Goal: Task Accomplishment & Management: Complete application form

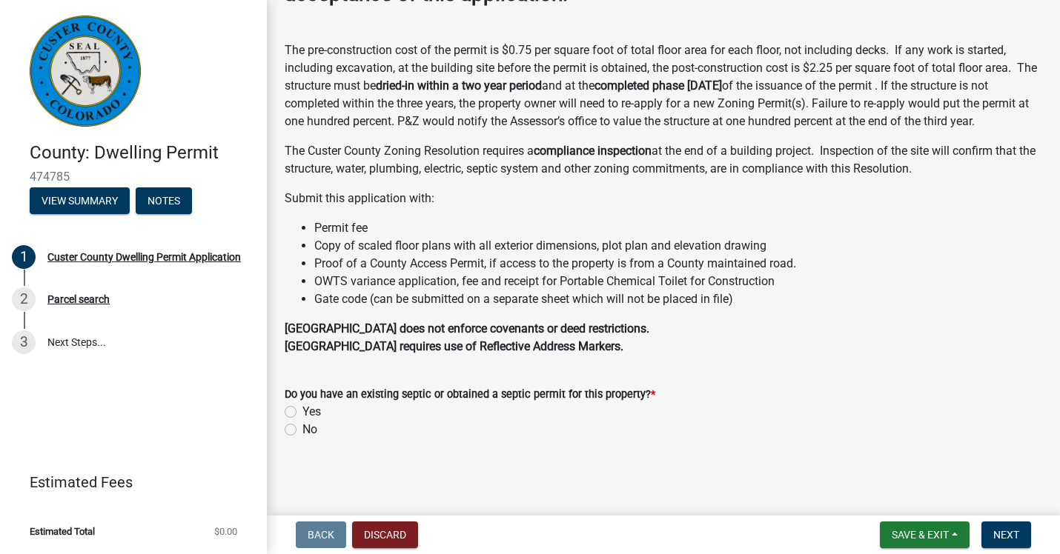
scroll to position [188, 0]
click at [302, 420] on label "Yes" at bounding box center [311, 412] width 19 height 18
click at [302, 413] on input "Yes" at bounding box center [307, 408] width 10 height 10
radio input "true"
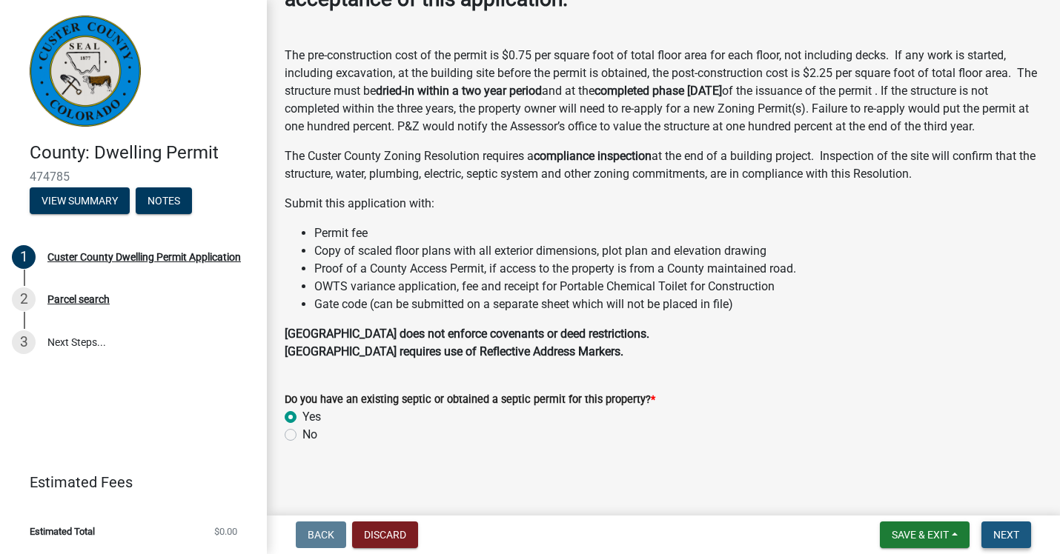
click at [1014, 531] on span "Next" at bounding box center [1006, 535] width 26 height 12
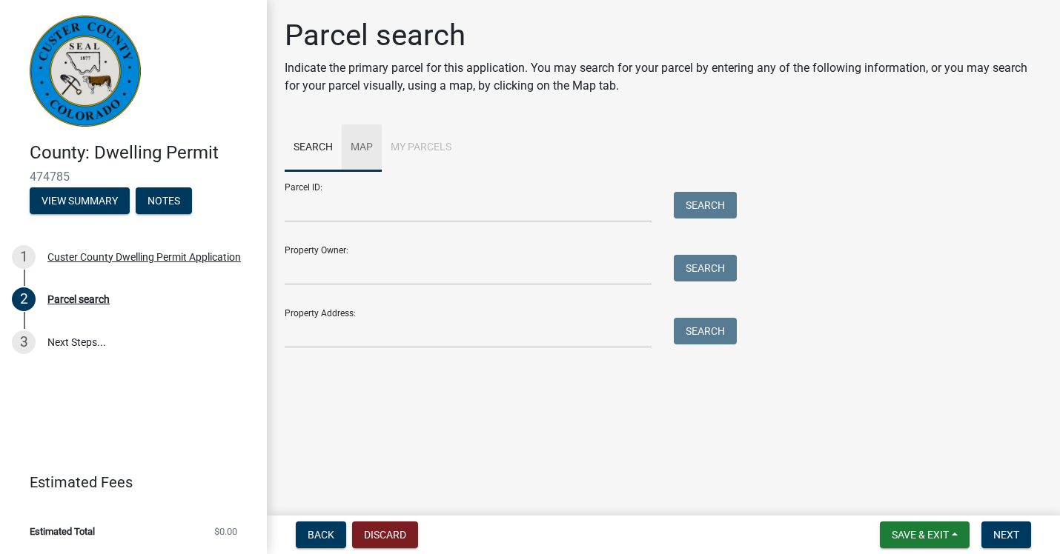
click at [364, 144] on link "Map" at bounding box center [362, 147] width 40 height 47
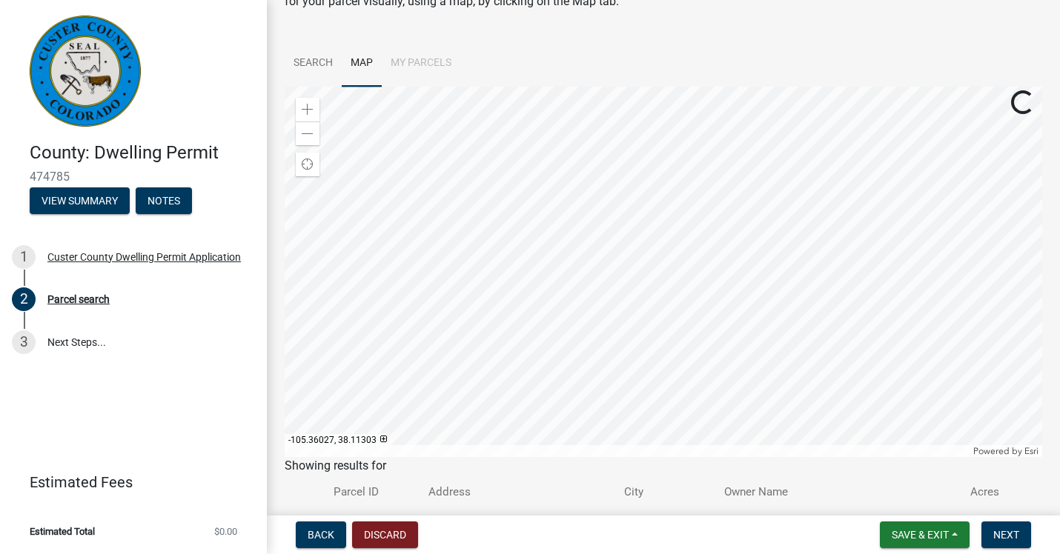
scroll to position [84, 0]
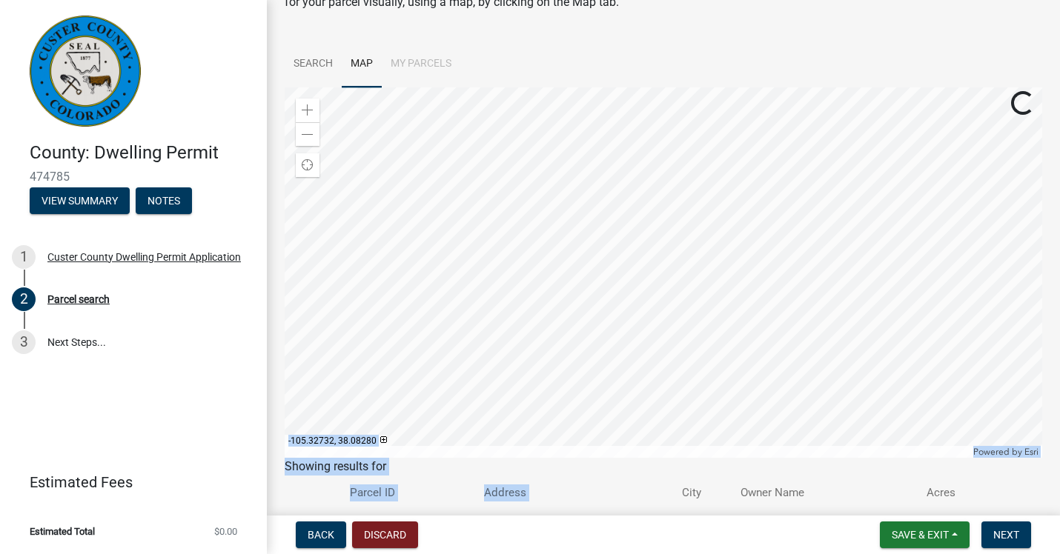
drag, startPoint x: 691, startPoint y: 489, endPoint x: 699, endPoint y: 455, distance: 35.0
click at [699, 455] on wm-search-parcel-data-activity-input "Search Map My Parcels Zoom in Zoom out Find my location Powered by Esri [GEOGRA…" at bounding box center [663, 294] width 757 height 506
click at [673, 497] on th "Address" at bounding box center [574, 493] width 198 height 35
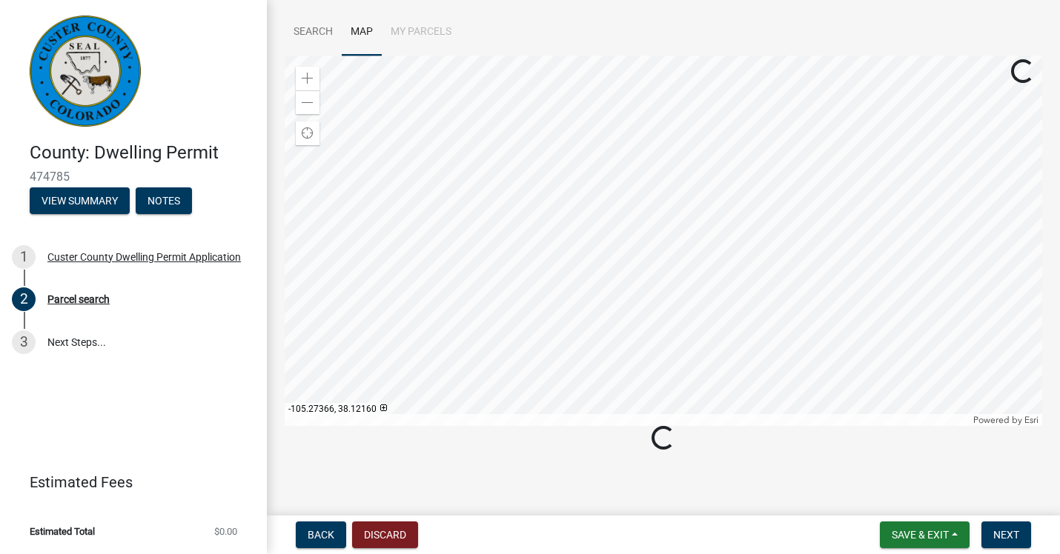
scroll to position [116, 0]
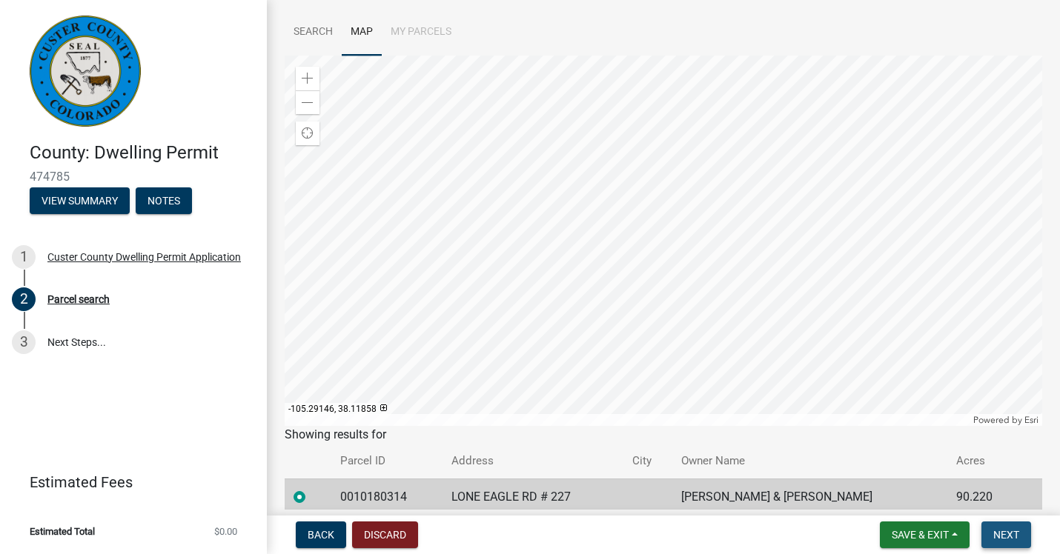
click at [1005, 540] on span "Next" at bounding box center [1006, 535] width 26 height 12
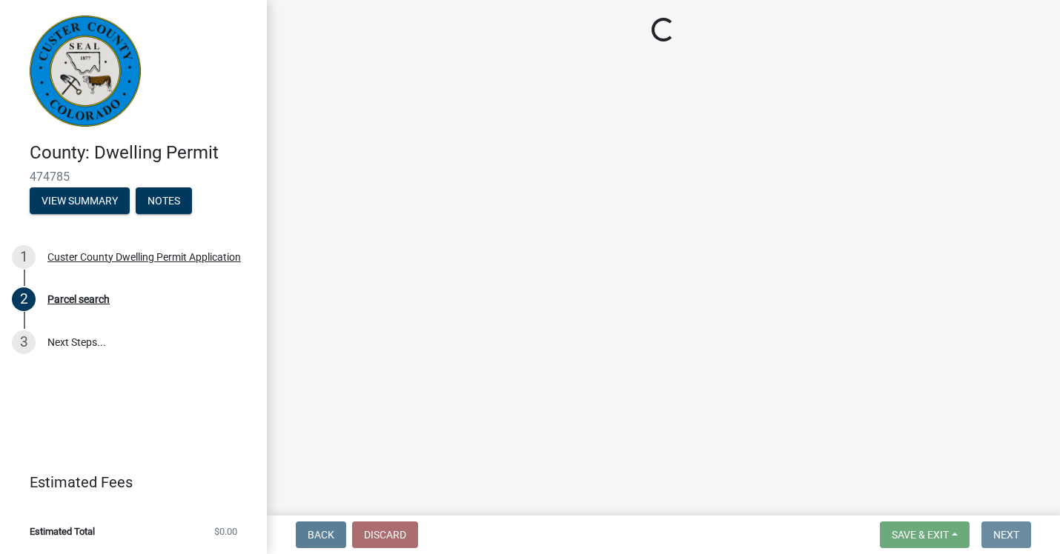
scroll to position [0, 0]
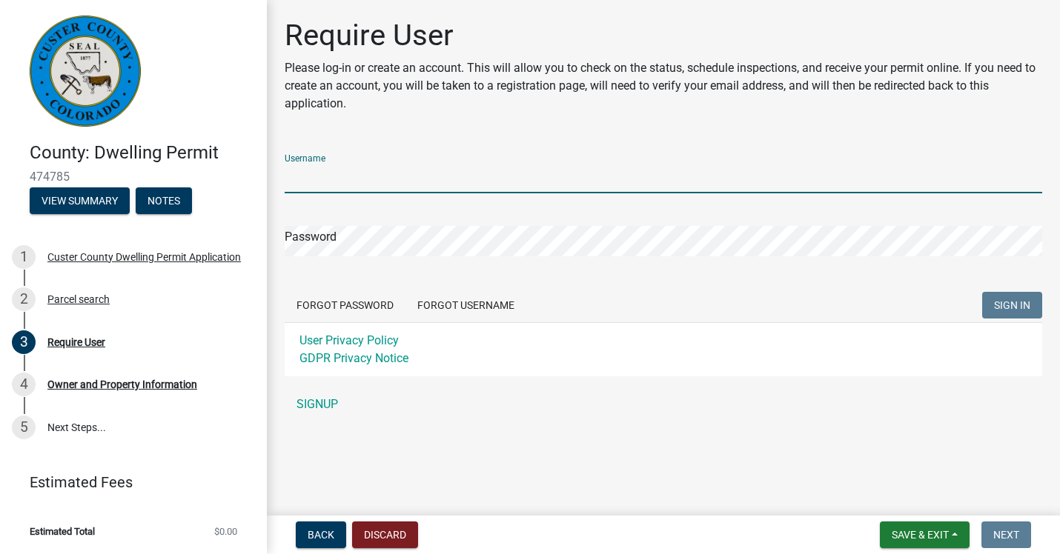
click at [310, 172] on input "Username" at bounding box center [663, 178] width 757 height 30
type input "[PERSON_NAME][EMAIL_ADDRESS][DOMAIN_NAME]"
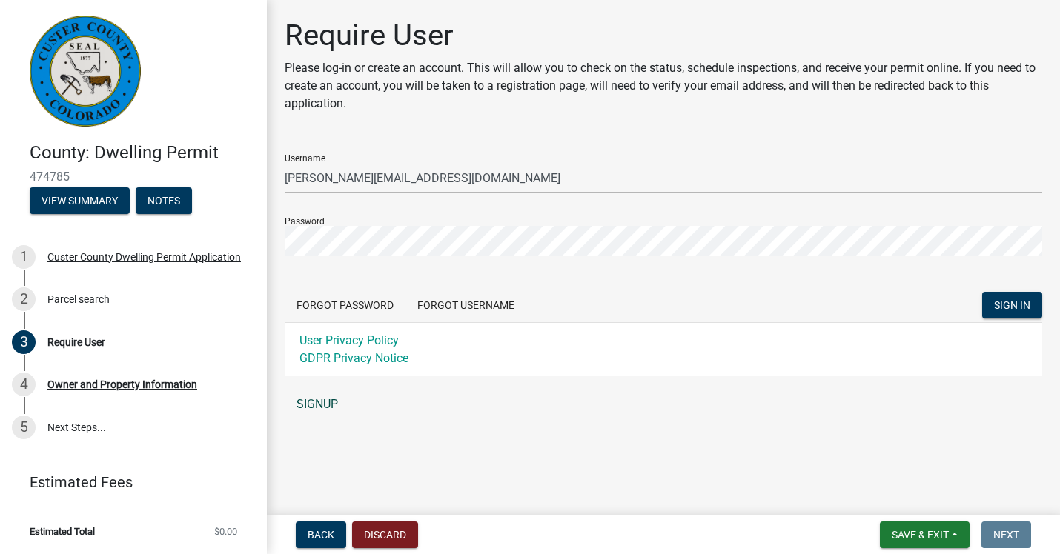
click at [308, 402] on link "SIGNUP" at bounding box center [663, 405] width 757 height 30
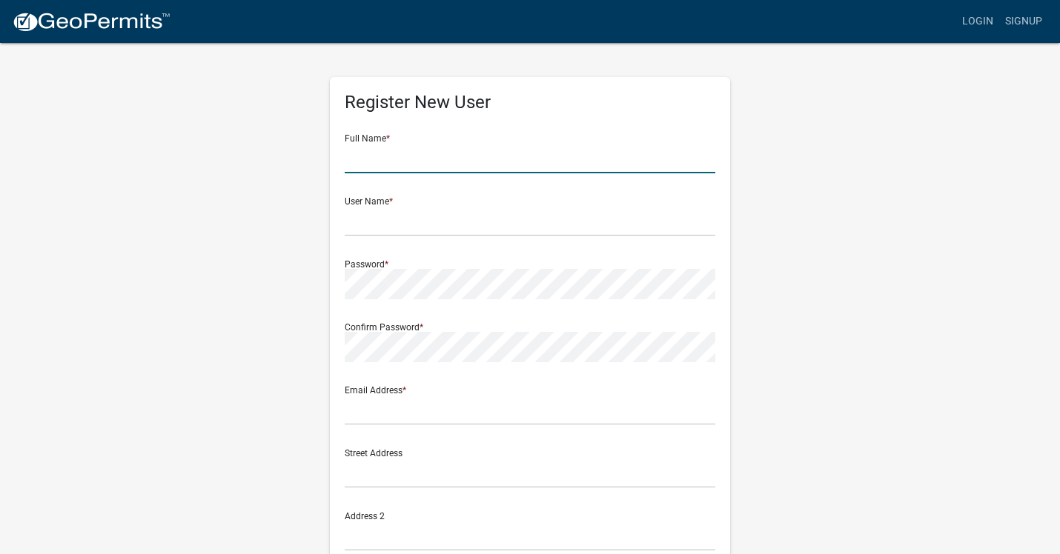
click at [373, 158] on input "text" at bounding box center [530, 158] width 370 height 30
type input "[PERSON_NAME] and [PERSON_NAME]"
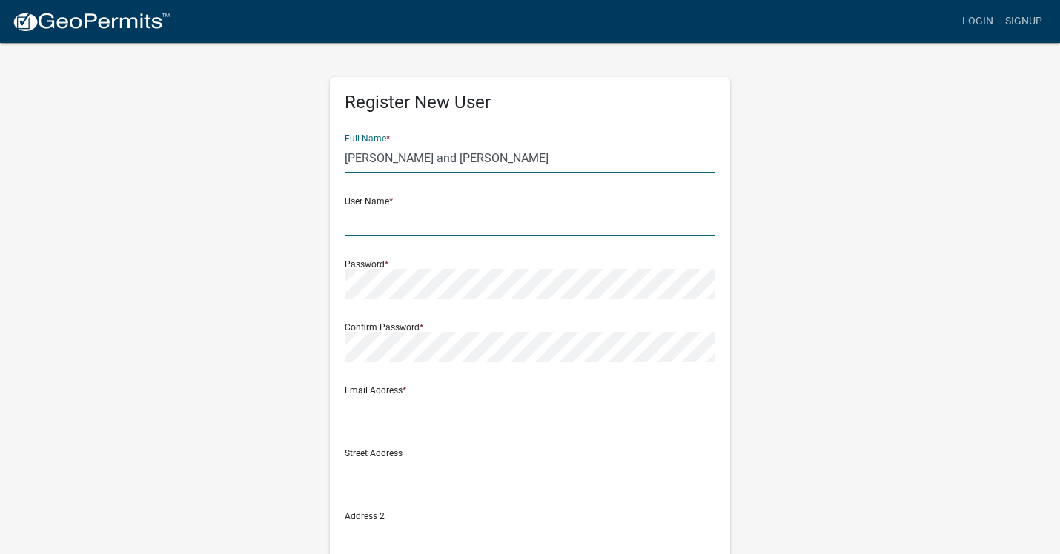
click at [350, 224] on input "text" at bounding box center [530, 221] width 370 height 30
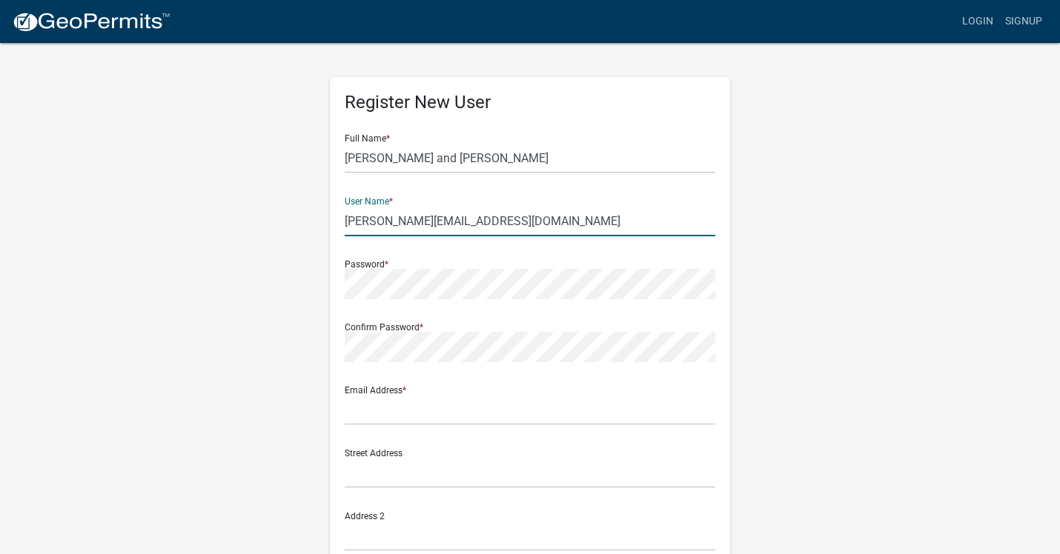
type input "[PERSON_NAME][EMAIL_ADDRESS][DOMAIN_NAME]"
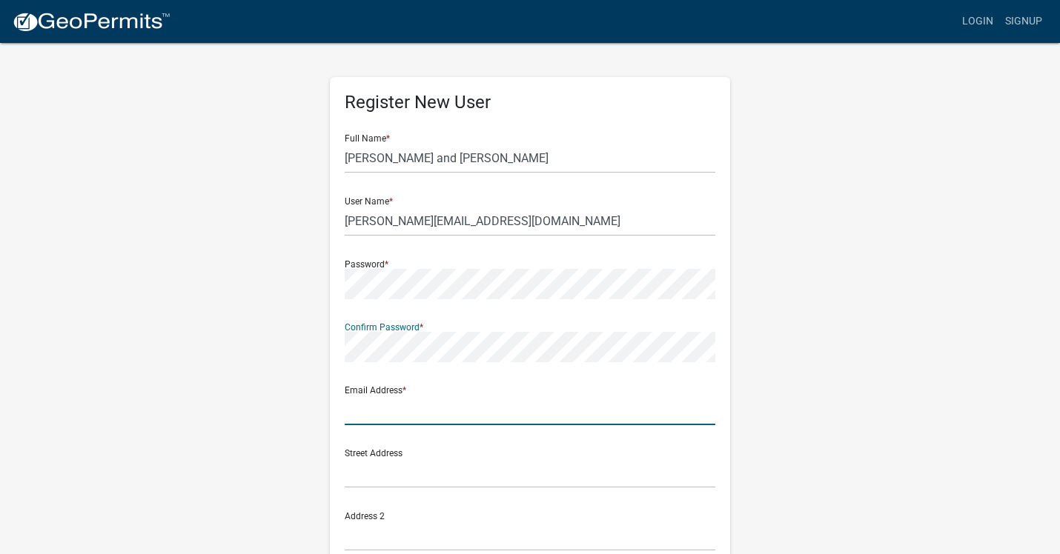
click at [374, 413] on input "text" at bounding box center [530, 410] width 370 height 30
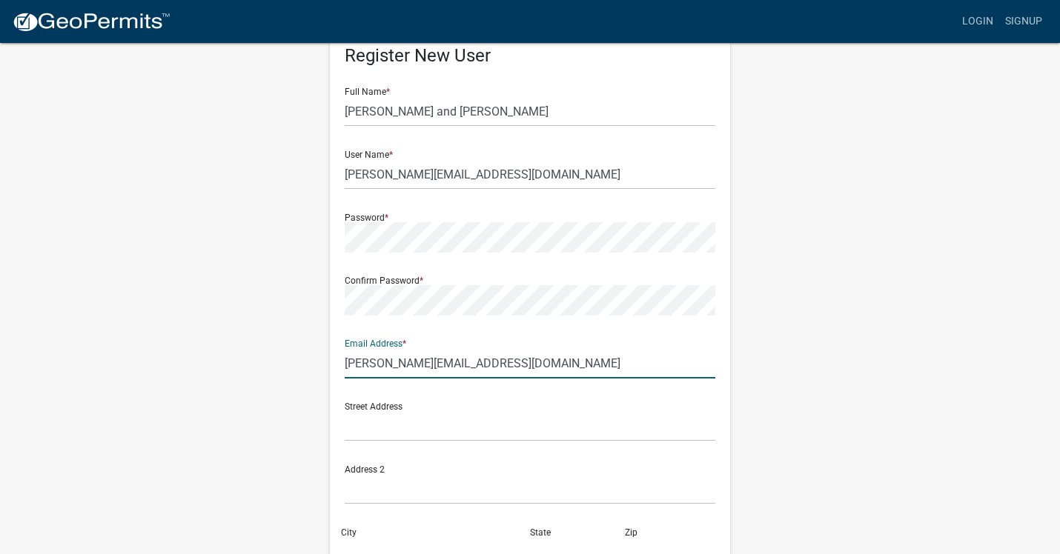
scroll to position [57, 0]
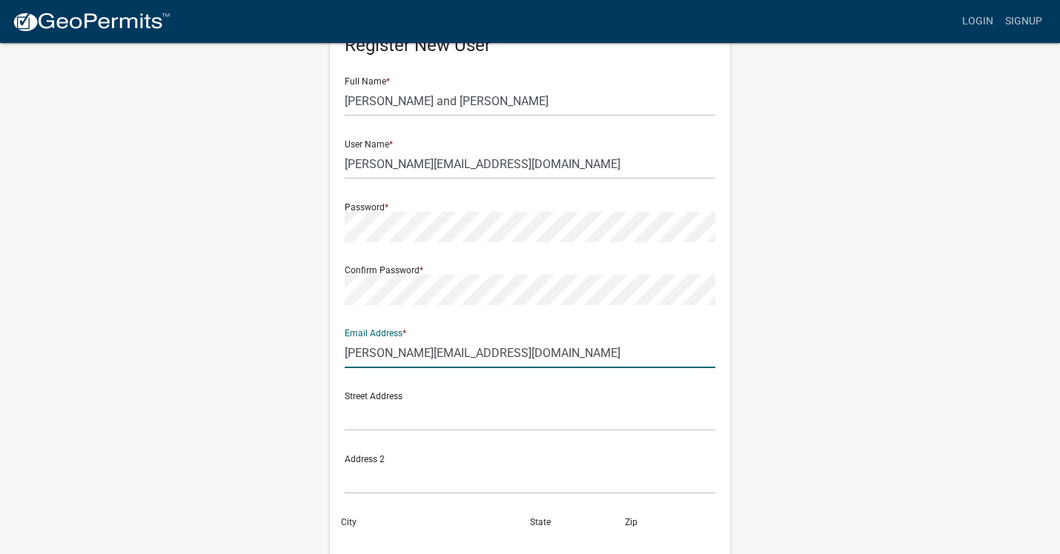
type input "[PERSON_NAME][EMAIL_ADDRESS][DOMAIN_NAME]"
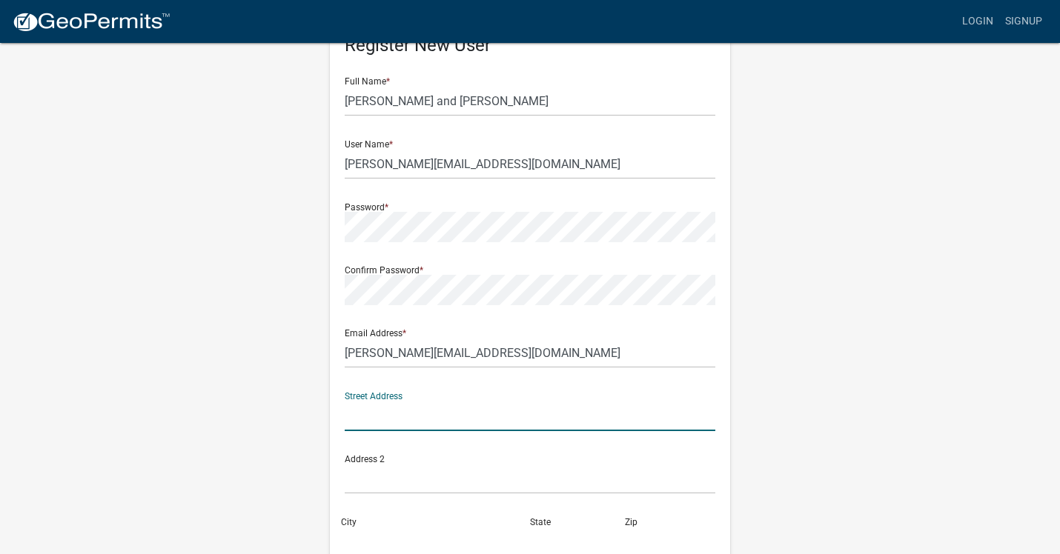
click at [385, 413] on input "text" at bounding box center [530, 416] width 370 height 30
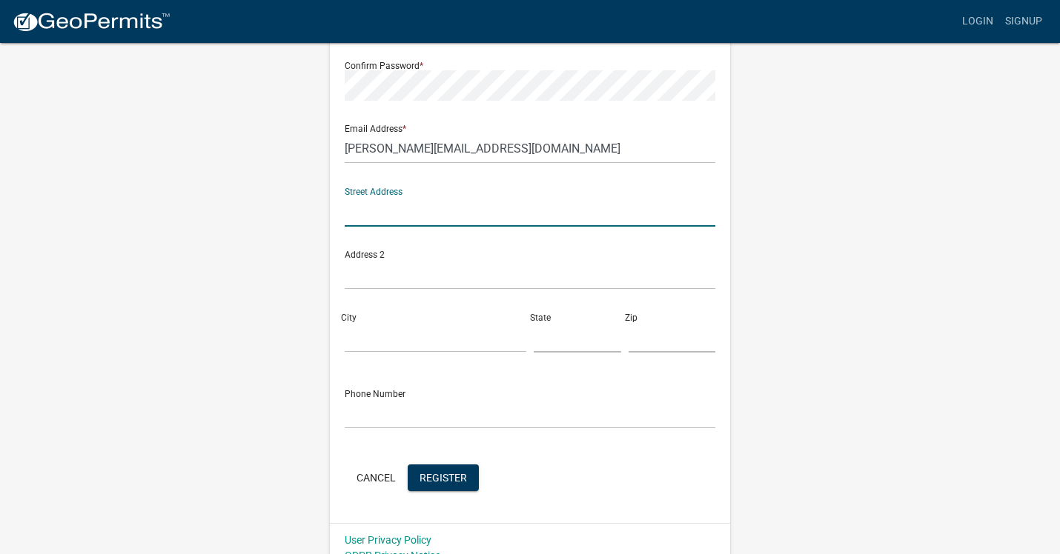
scroll to position [252, 0]
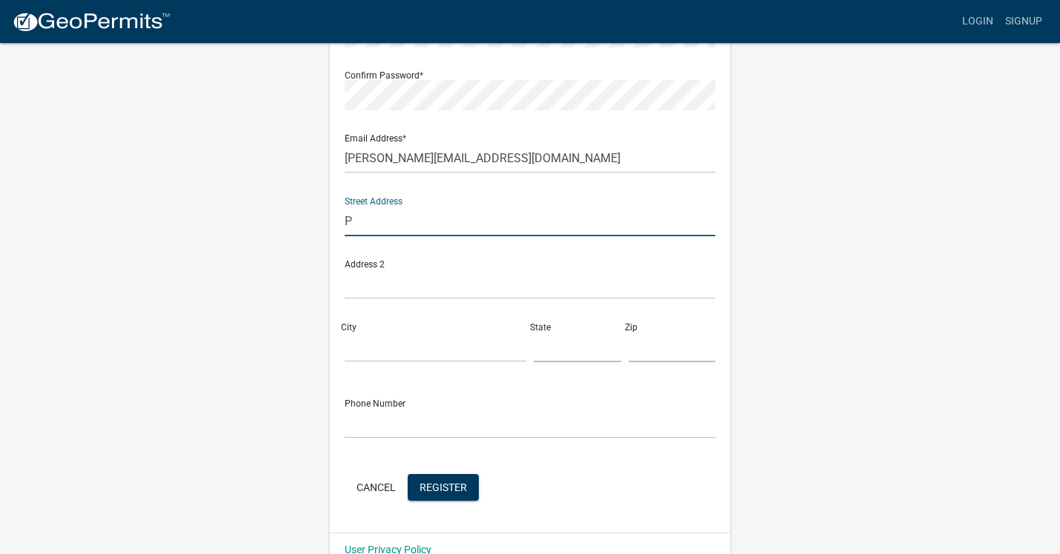
type input "P.O. Box 869"
type input "[GEOGRAPHIC_DATA]"
type input "CO"
type input "80026"
click at [468, 422] on input "text" at bounding box center [530, 423] width 370 height 30
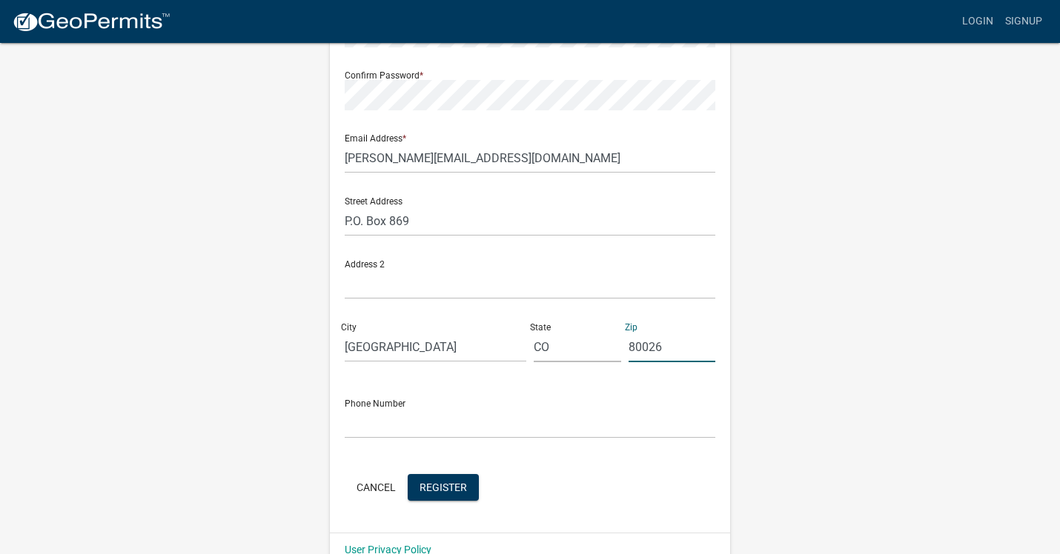
click at [685, 353] on input "80026" at bounding box center [671, 347] width 87 height 30
click at [408, 416] on input "text" at bounding box center [530, 423] width 370 height 30
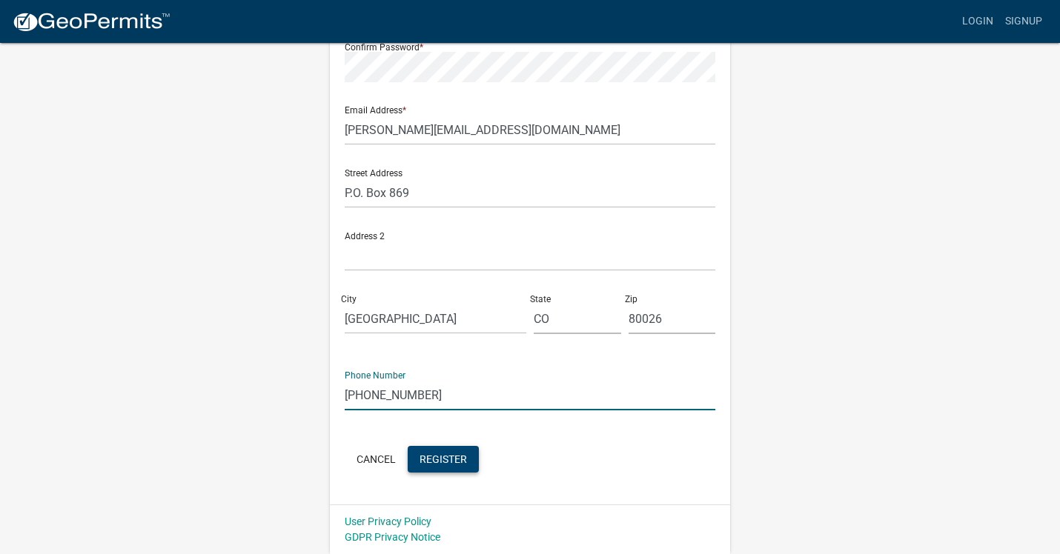
type input "[PHONE_NUMBER]"
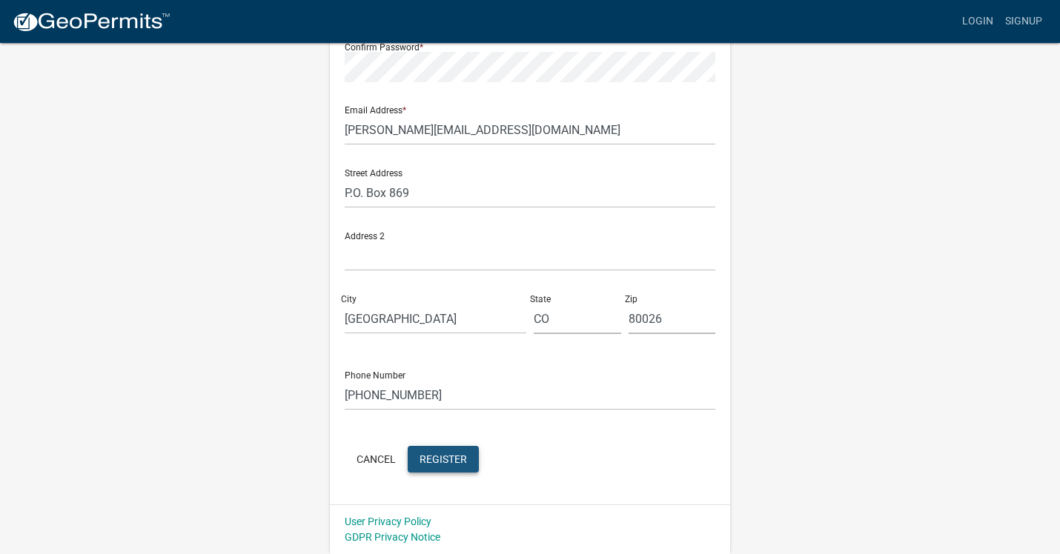
click at [442, 460] on span "Register" at bounding box center [442, 459] width 47 height 12
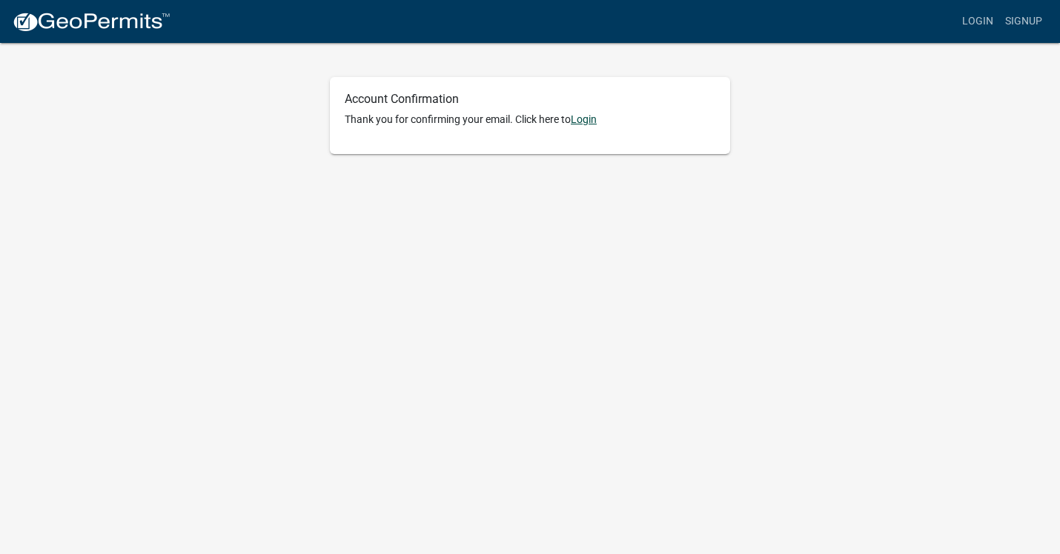
click at [585, 122] on link "Login" at bounding box center [584, 119] width 26 height 12
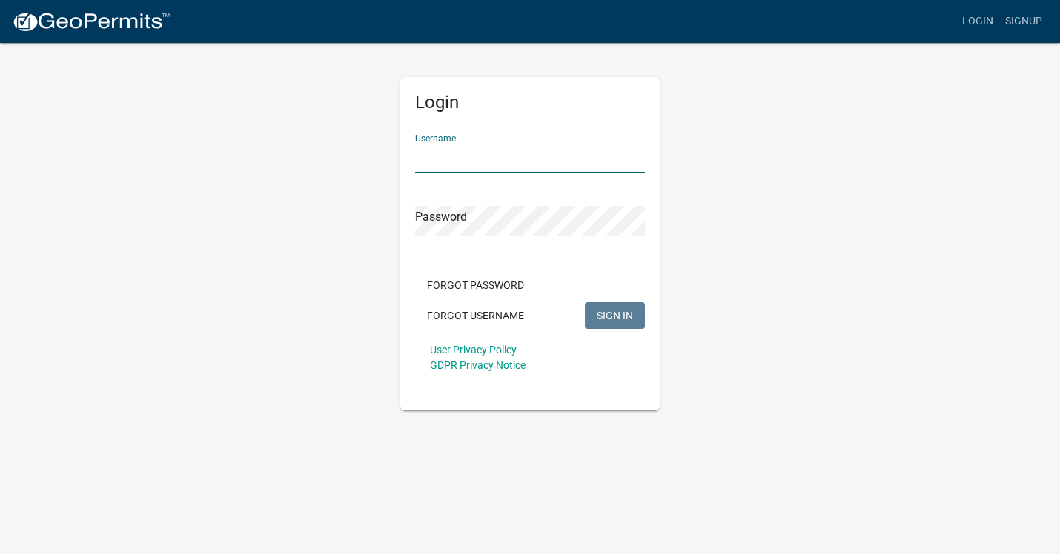
click at [464, 159] on input "Username" at bounding box center [530, 158] width 230 height 30
type input "[PERSON_NAME][EMAIL_ADDRESS][DOMAIN_NAME]"
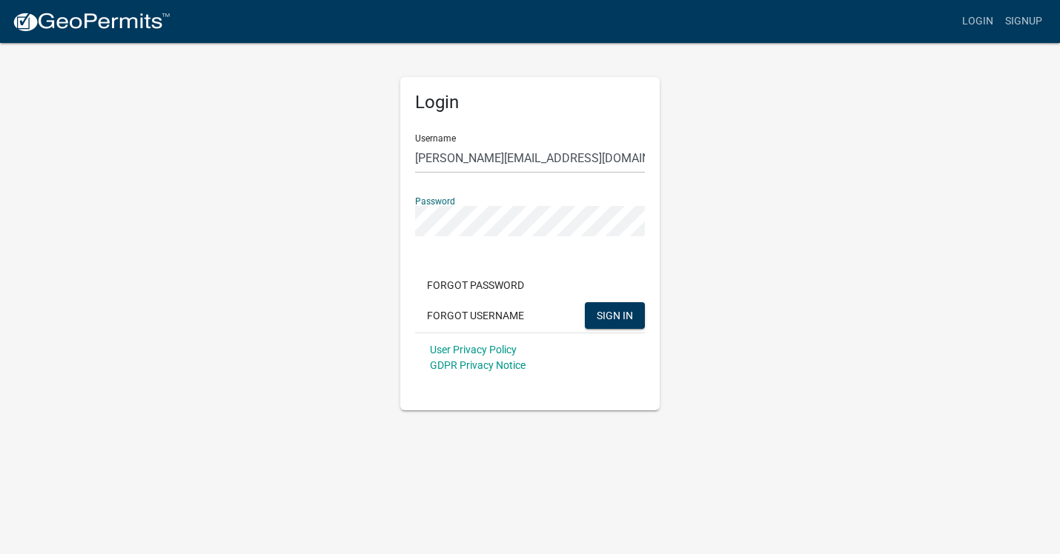
click at [585, 302] on button "SIGN IN" at bounding box center [615, 315] width 60 height 27
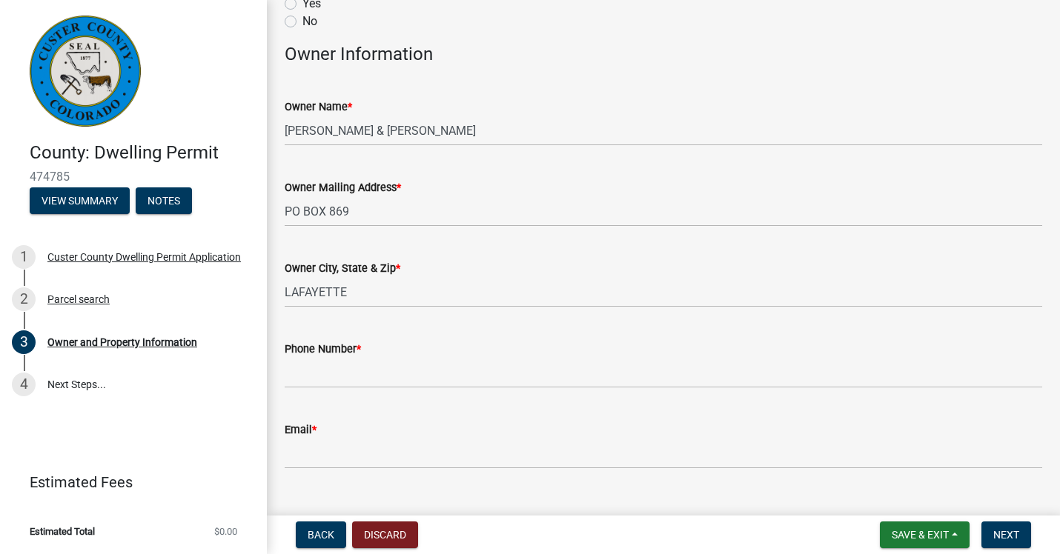
scroll to position [122, 0]
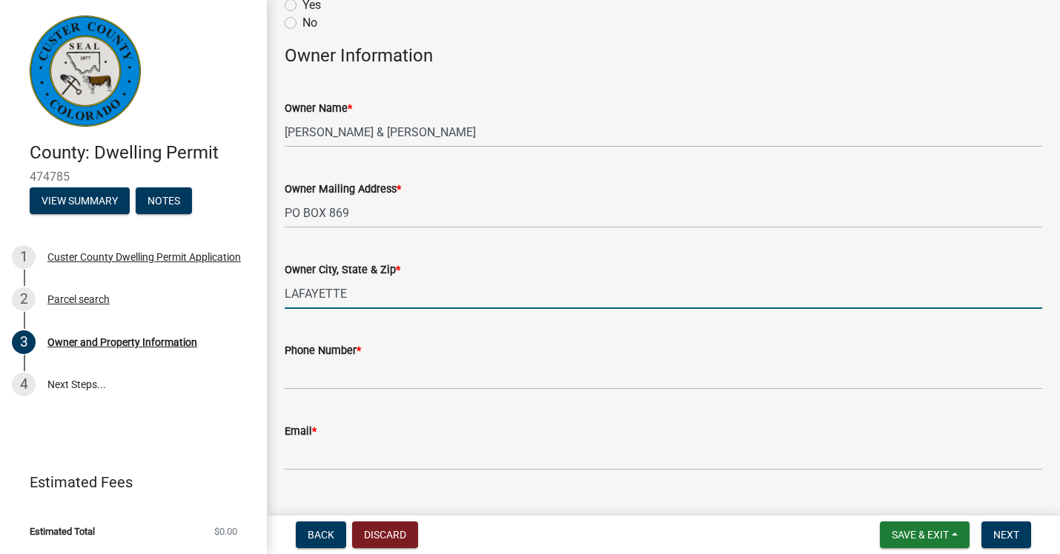
click at [365, 299] on input "LAFAYETTE" at bounding box center [663, 294] width 757 height 30
type input "LAFAYETTE, COLORADO 80026"
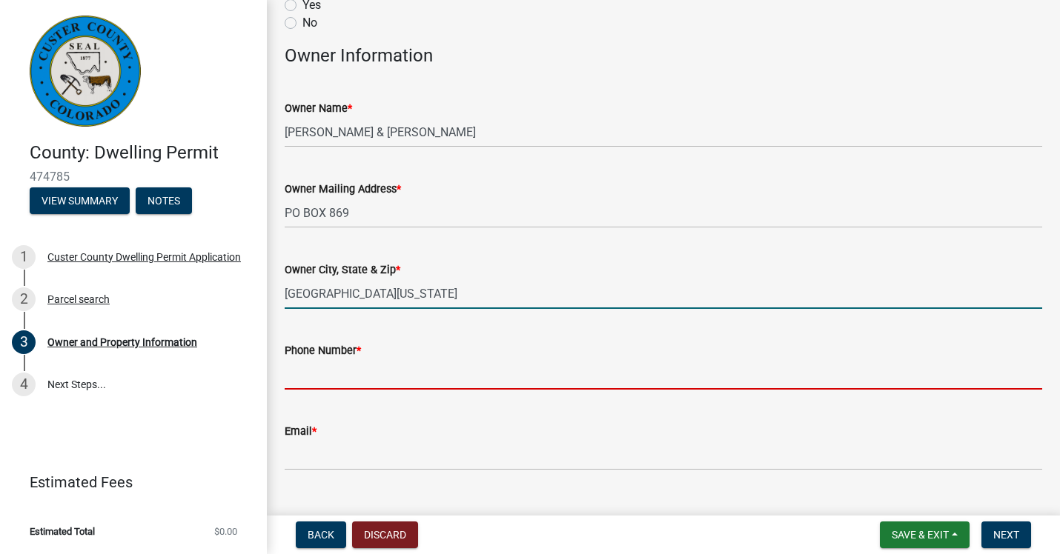
click at [344, 373] on input "Phone Number *" at bounding box center [663, 374] width 757 height 30
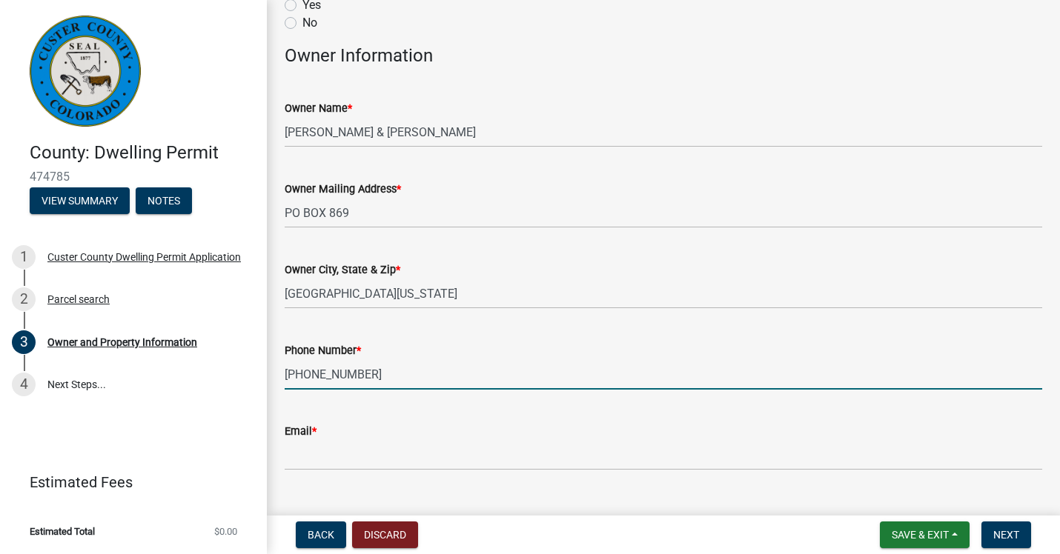
type input "[PHONE_NUMBER]"
click at [336, 446] on input "Email *" at bounding box center [663, 455] width 757 height 30
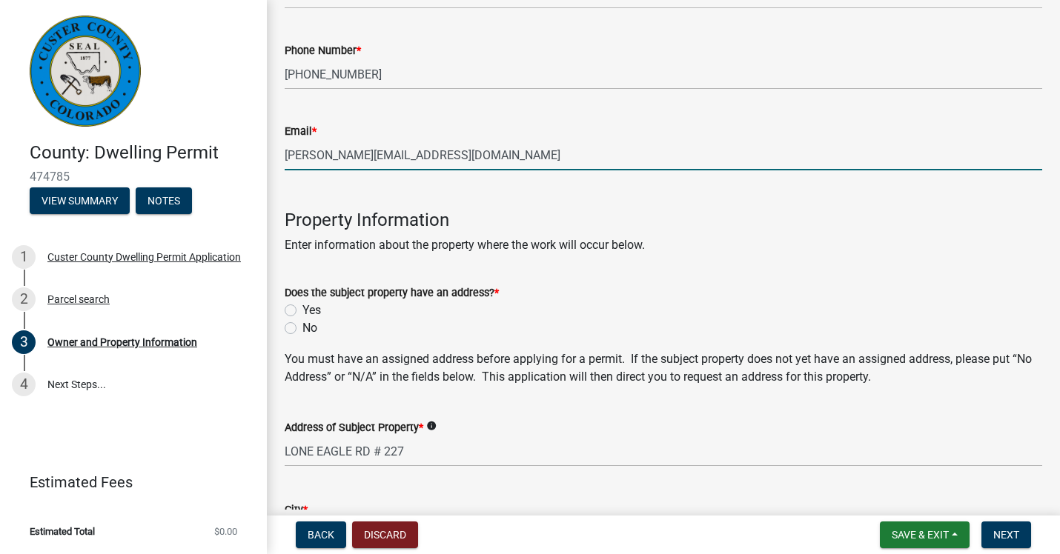
scroll to position [444, 0]
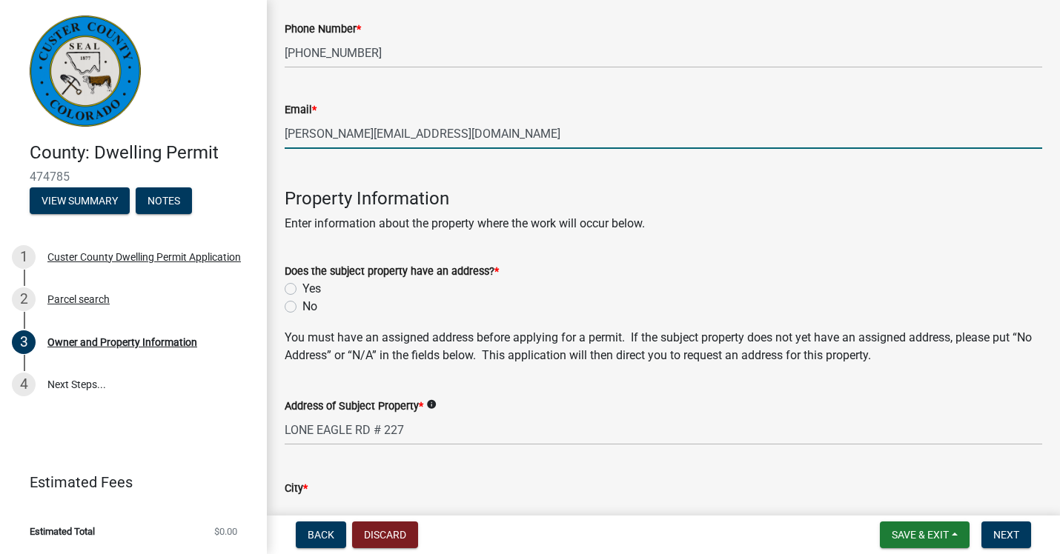
type input "[PERSON_NAME][EMAIL_ADDRESS][DOMAIN_NAME]"
click at [302, 288] on label "Yes" at bounding box center [311, 289] width 19 height 18
click at [302, 288] on input "Yes" at bounding box center [307, 285] width 10 height 10
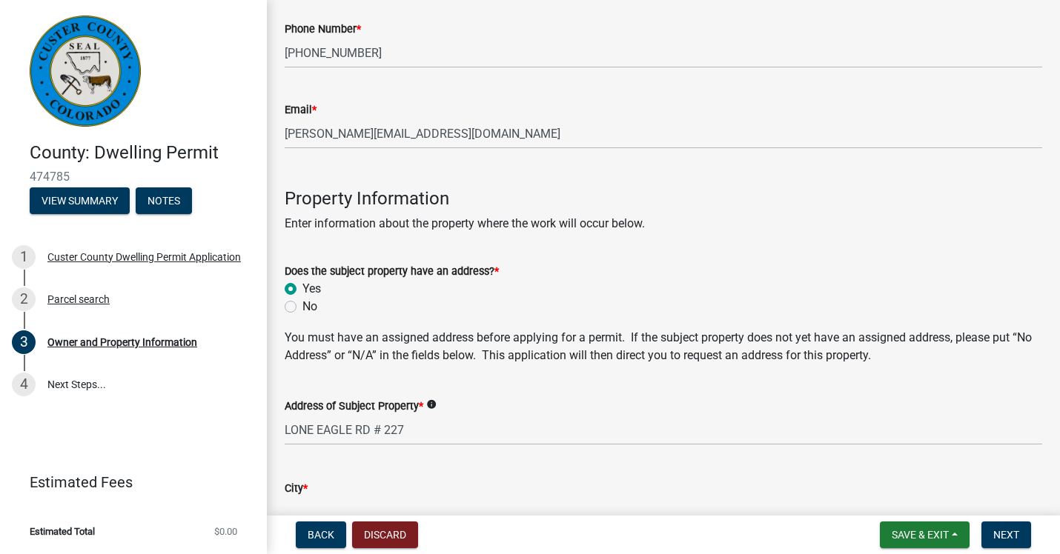
radio input "true"
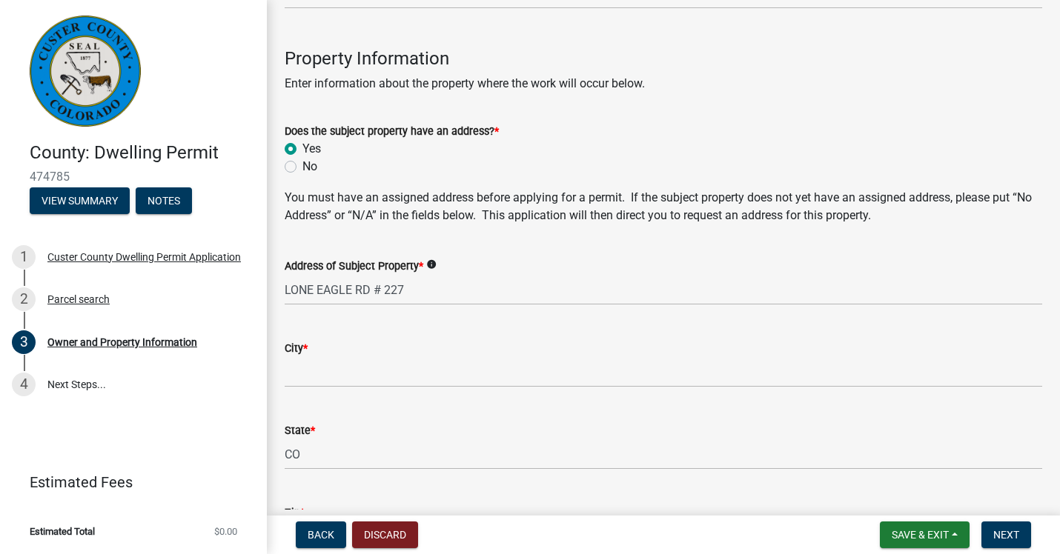
scroll to position [593, 0]
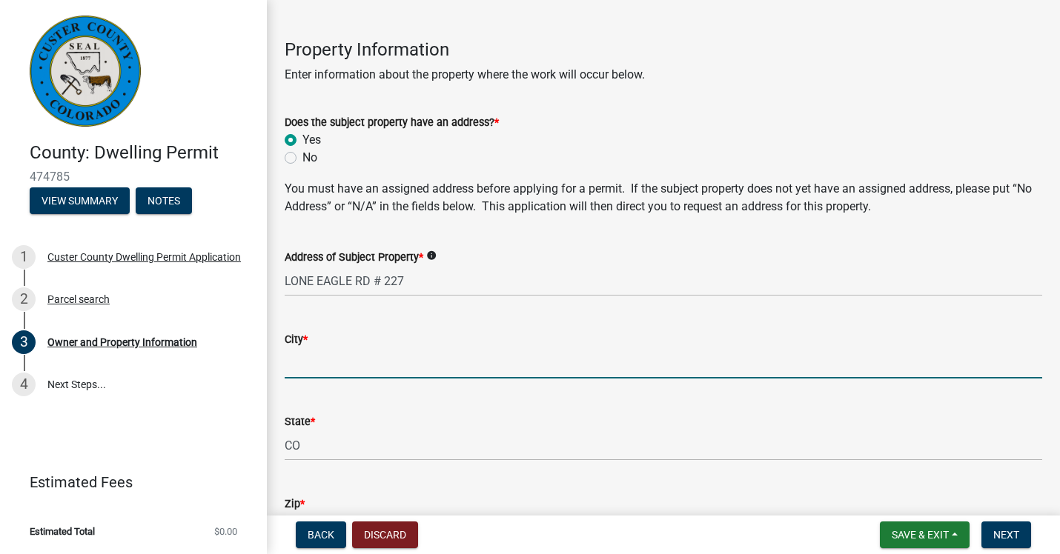
click at [348, 363] on input "City *" at bounding box center [663, 363] width 757 height 30
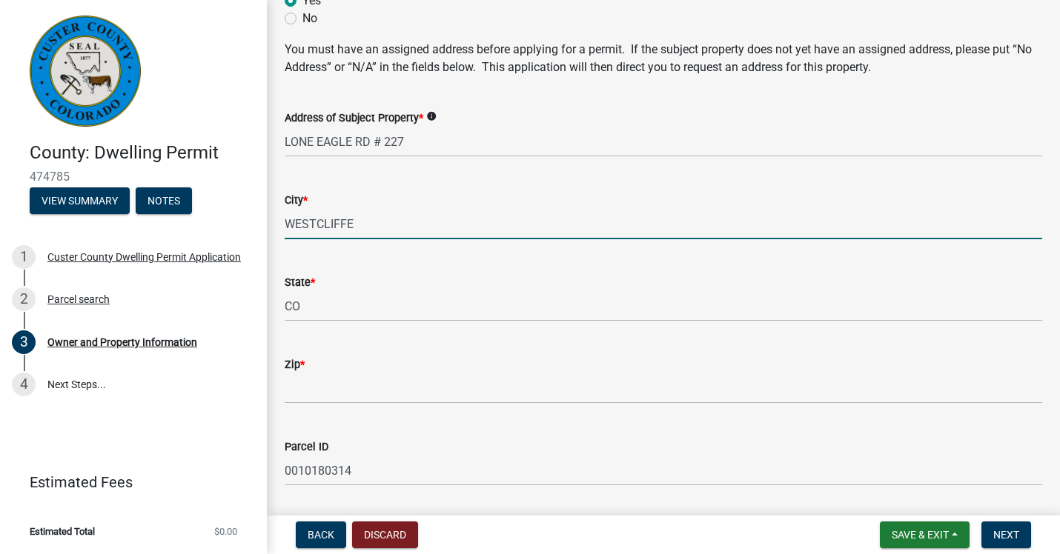
scroll to position [740, 0]
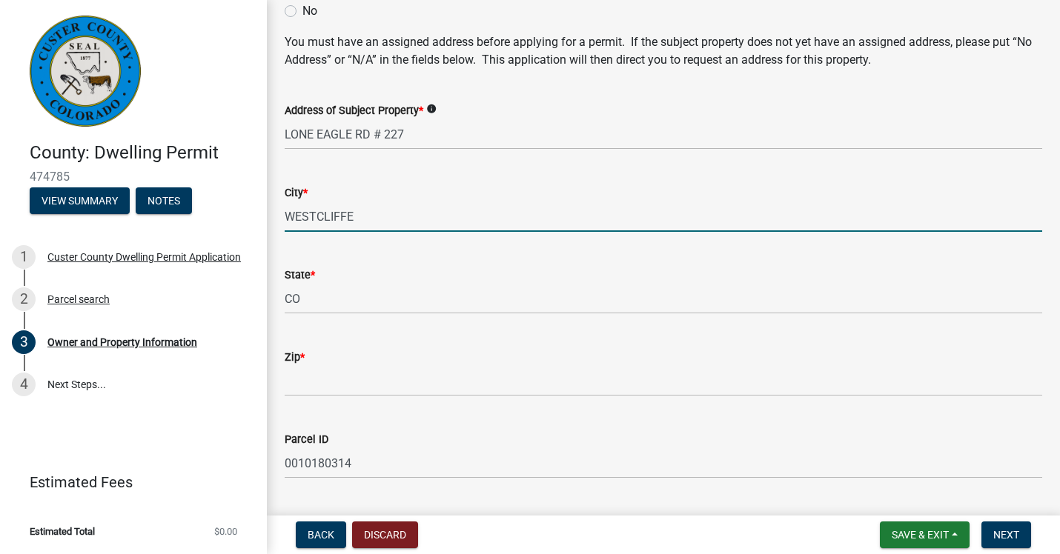
type input "WESTCLIFFE"
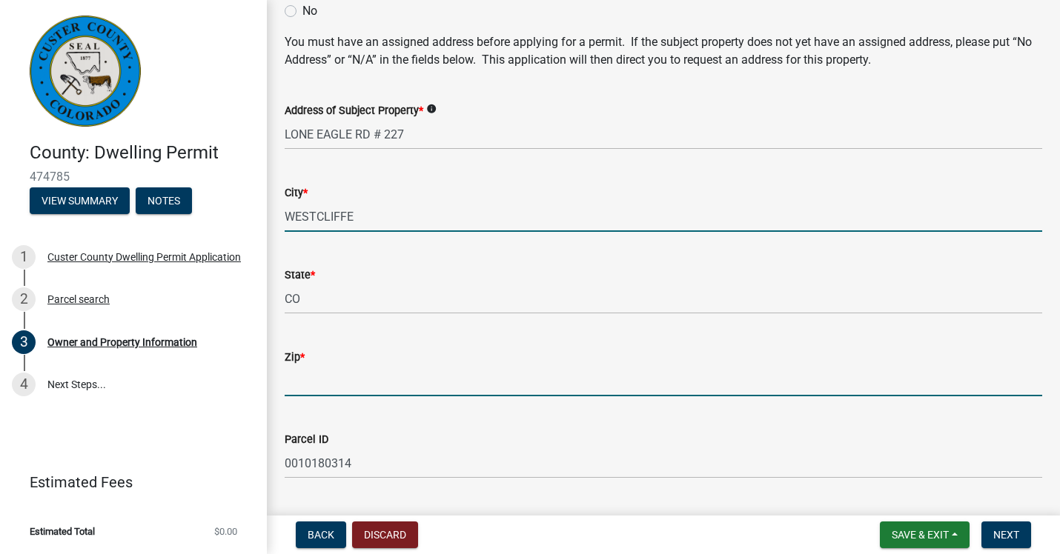
click at [325, 369] on input "Zip *" at bounding box center [663, 381] width 757 height 30
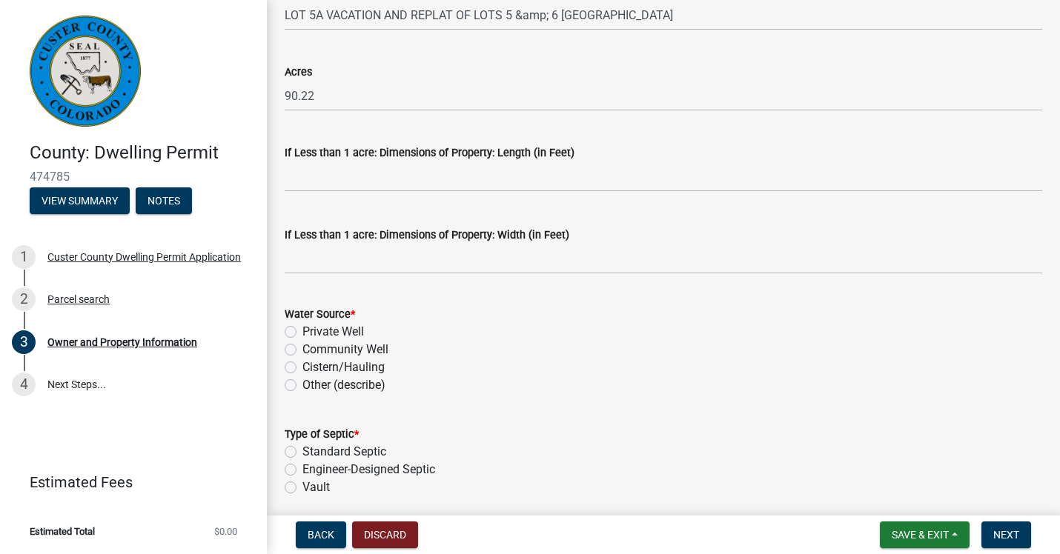
scroll to position [1272, 0]
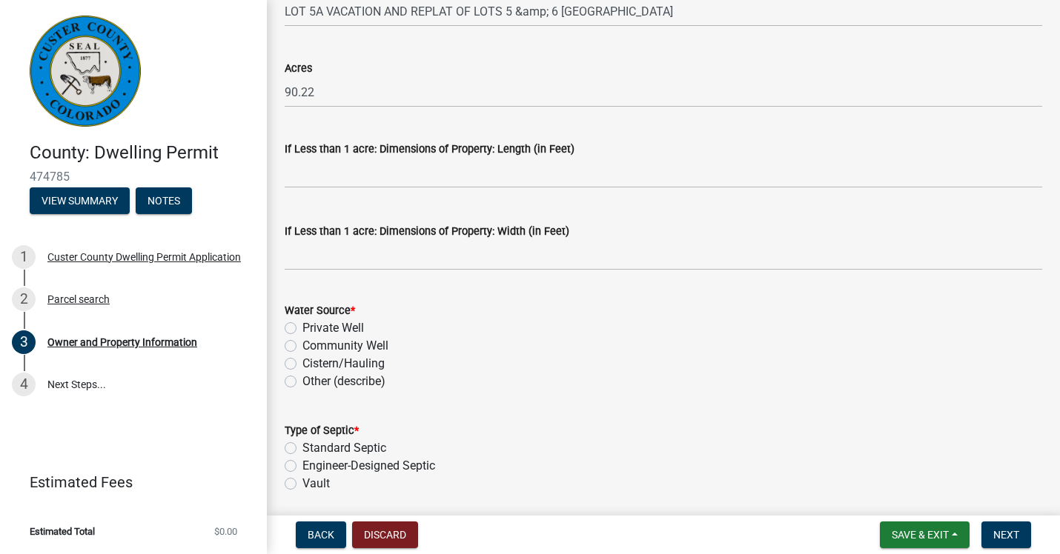
type input "81252"
click at [302, 328] on label "Private Well" at bounding box center [333, 328] width 62 height 18
click at [302, 328] on input "Private Well" at bounding box center [307, 324] width 10 height 10
radio input "true"
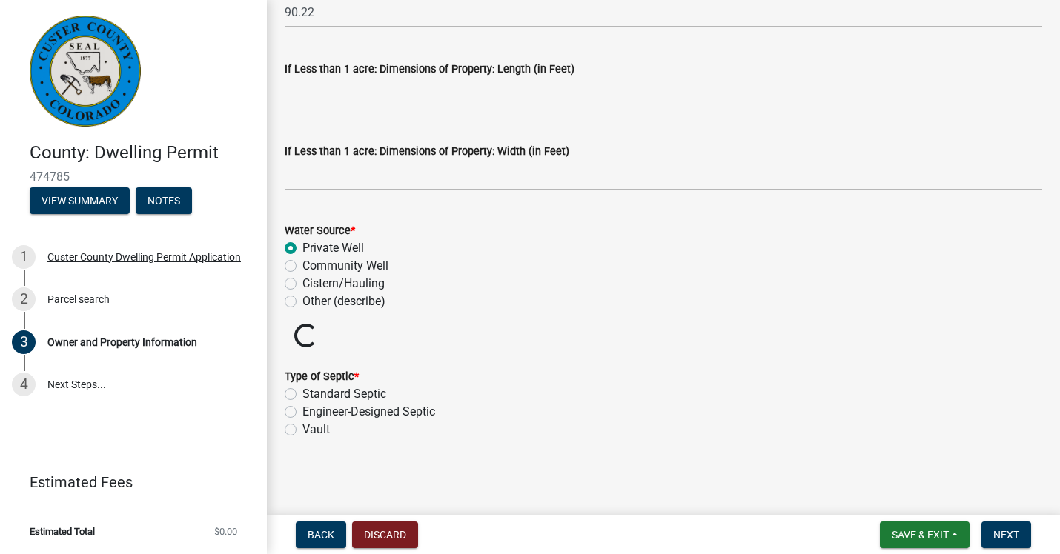
scroll to position [1327, 0]
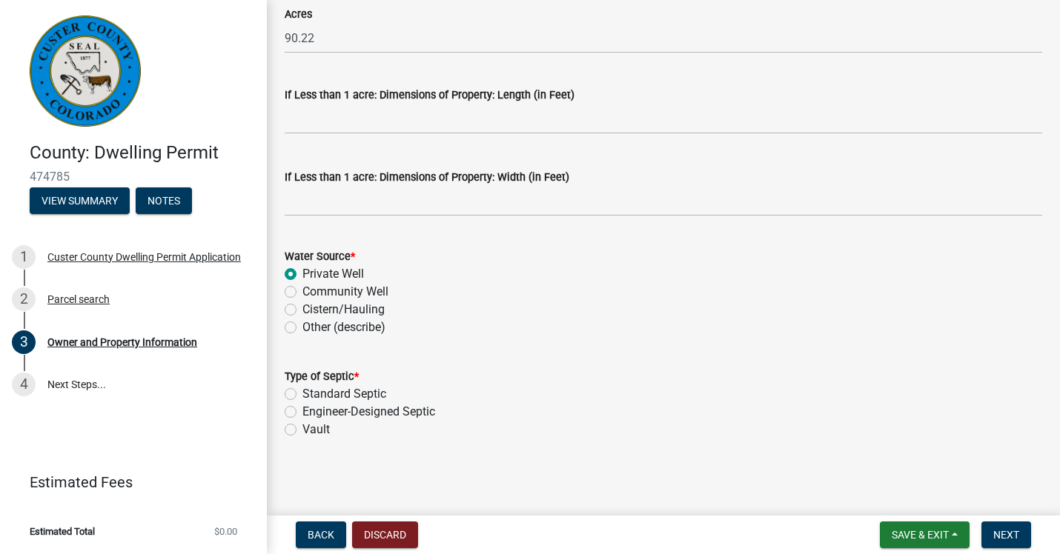
click at [302, 393] on label "Standard Septic" at bounding box center [344, 394] width 84 height 18
click at [302, 393] on input "Standard Septic" at bounding box center [307, 390] width 10 height 10
radio input "true"
click at [1008, 531] on span "Next" at bounding box center [1006, 535] width 26 height 12
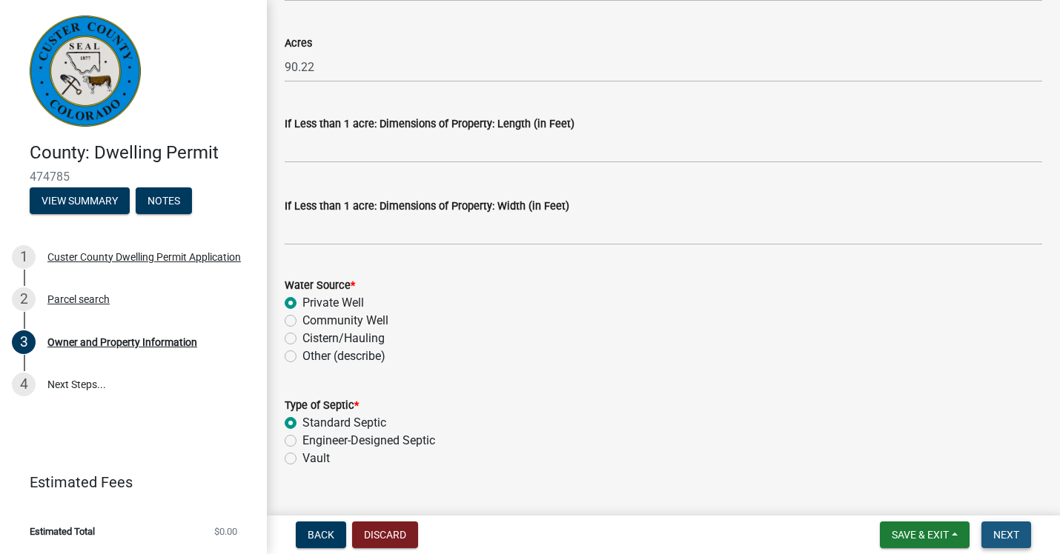
scroll to position [1357, 0]
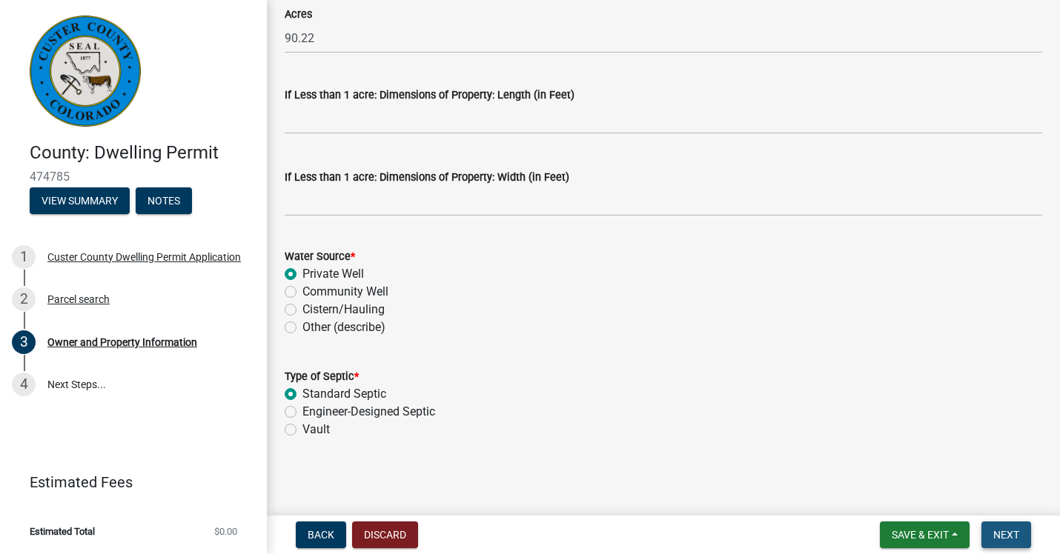
click at [1008, 531] on span "Next" at bounding box center [1006, 535] width 26 height 12
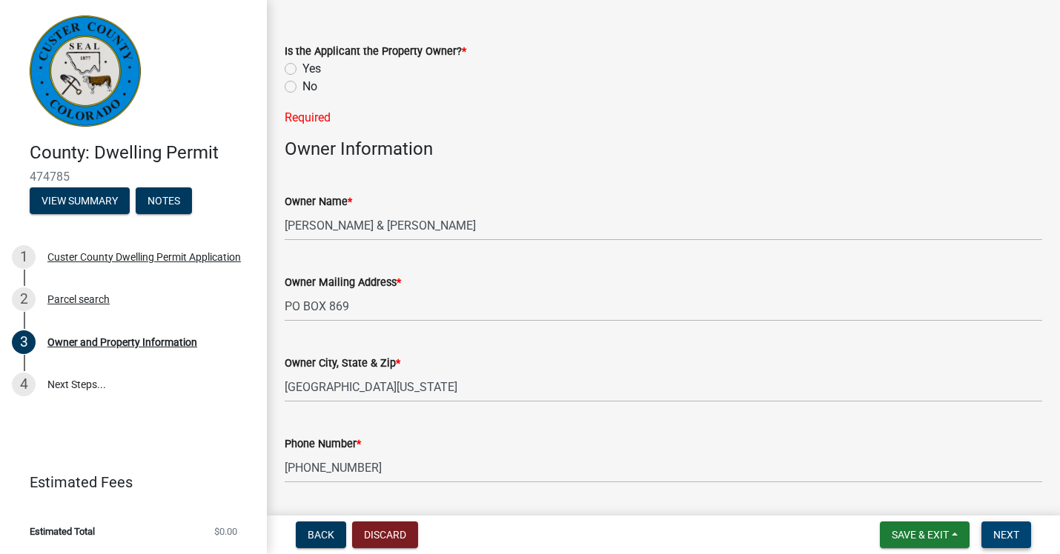
scroll to position [0, 0]
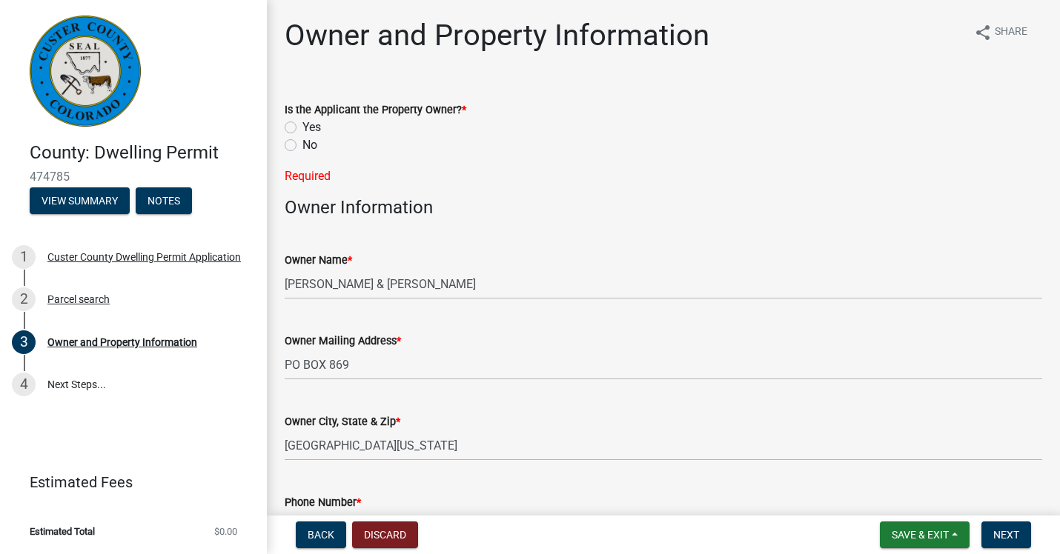
click at [302, 127] on label "Yes" at bounding box center [311, 128] width 19 height 18
click at [302, 127] on input "Yes" at bounding box center [307, 124] width 10 height 10
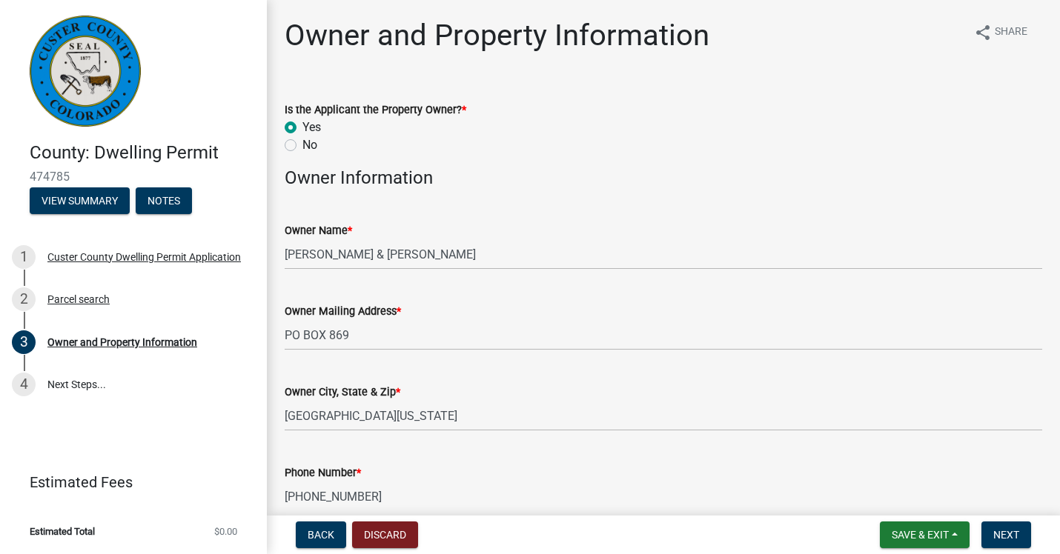
radio input "true"
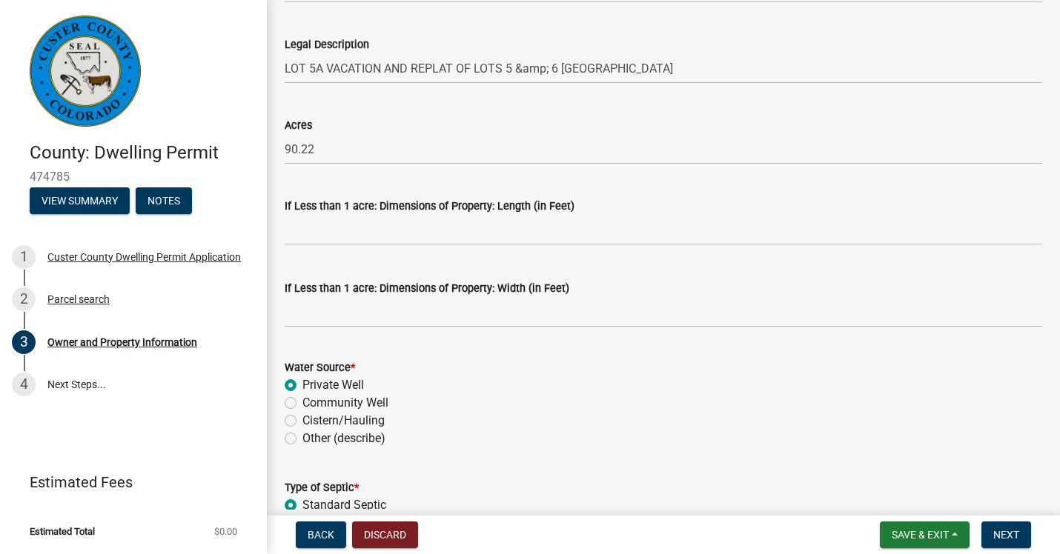
scroll to position [1327, 0]
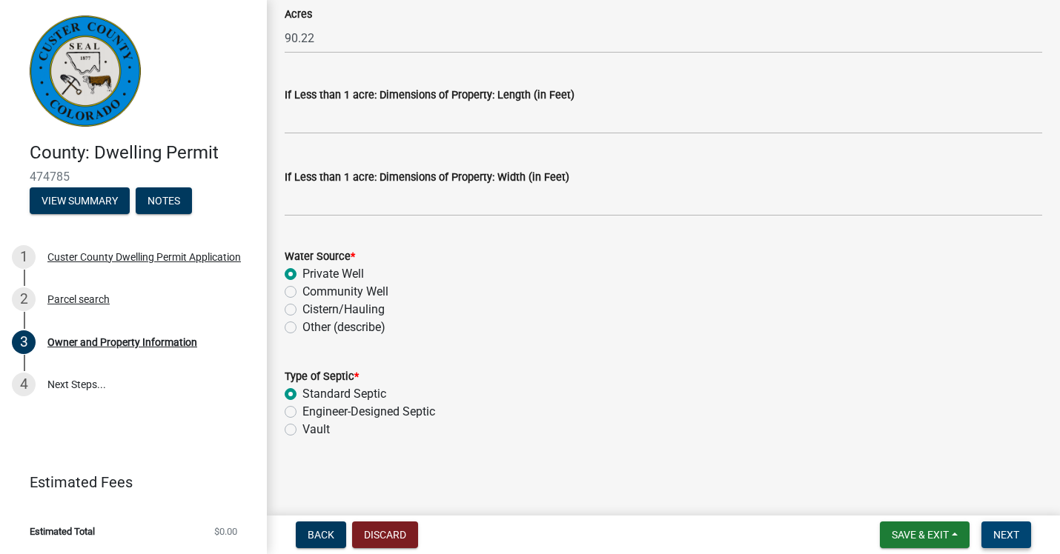
click at [1008, 538] on span "Next" at bounding box center [1006, 535] width 26 height 12
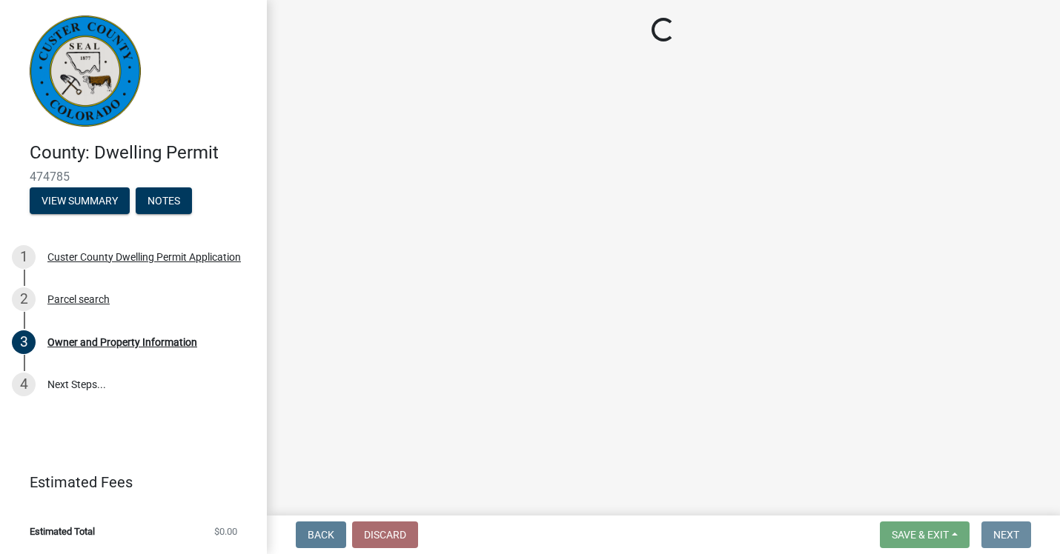
scroll to position [0, 0]
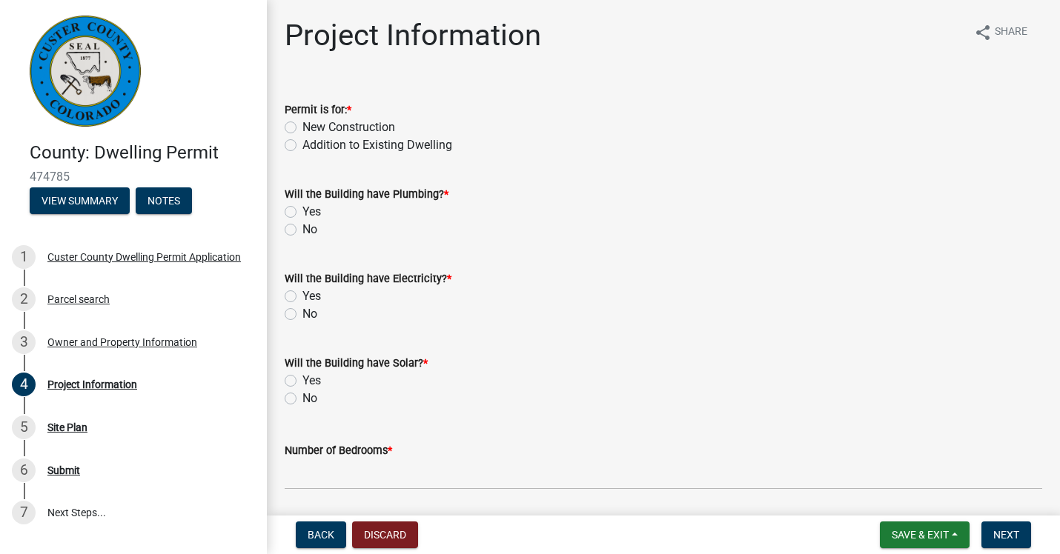
click at [302, 125] on label "New Construction" at bounding box center [348, 128] width 93 height 18
click at [302, 125] on input "New Construction" at bounding box center [307, 124] width 10 height 10
radio input "true"
click at [302, 210] on label "Yes" at bounding box center [311, 212] width 19 height 18
click at [302, 210] on input "Yes" at bounding box center [307, 208] width 10 height 10
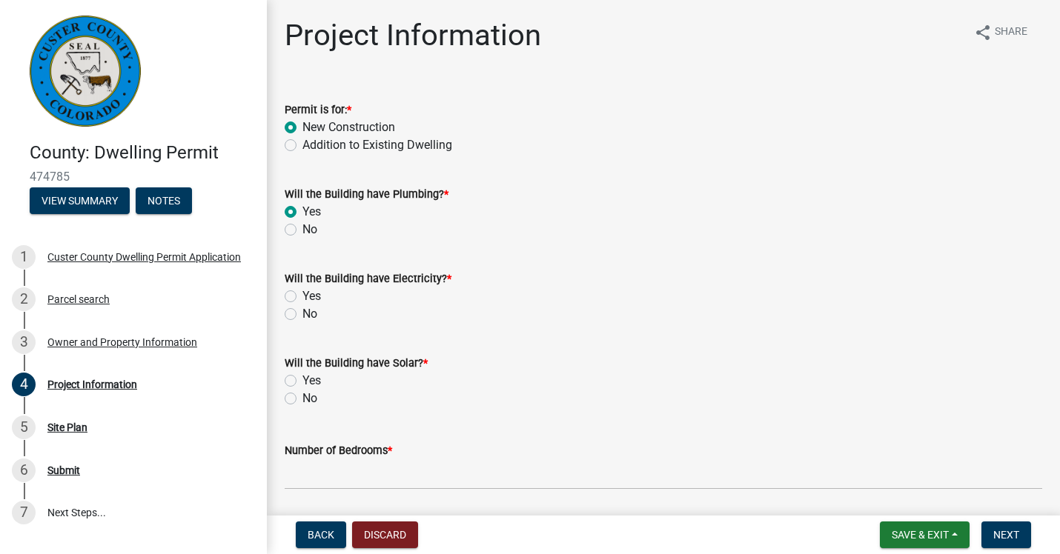
radio input "true"
click at [302, 295] on label "Yes" at bounding box center [311, 297] width 19 height 18
click at [302, 295] on input "Yes" at bounding box center [307, 293] width 10 height 10
radio input "true"
click at [290, 405] on div "No" at bounding box center [663, 399] width 757 height 18
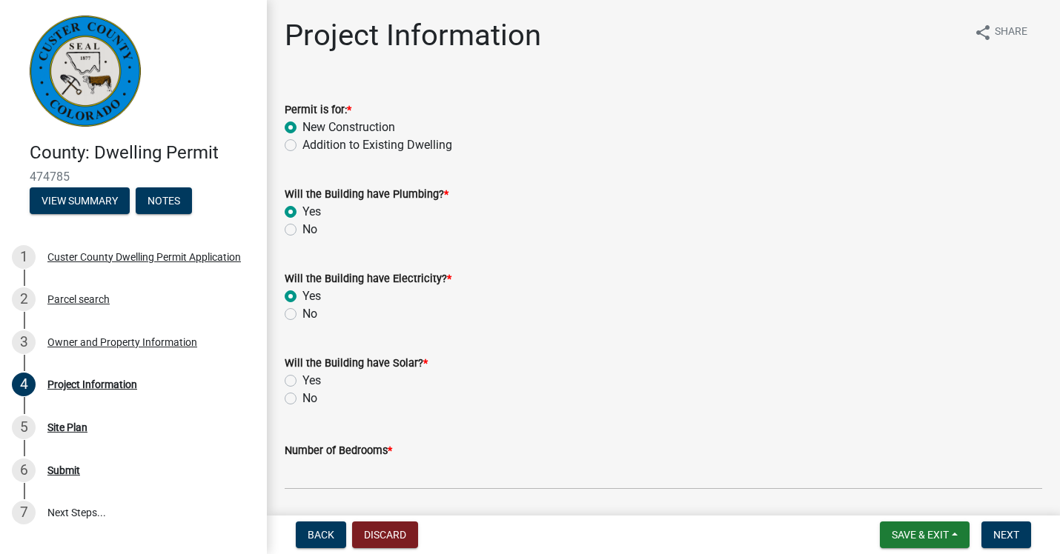
click at [302, 400] on label "No" at bounding box center [309, 399] width 15 height 18
click at [302, 399] on input "No" at bounding box center [307, 395] width 10 height 10
radio input "true"
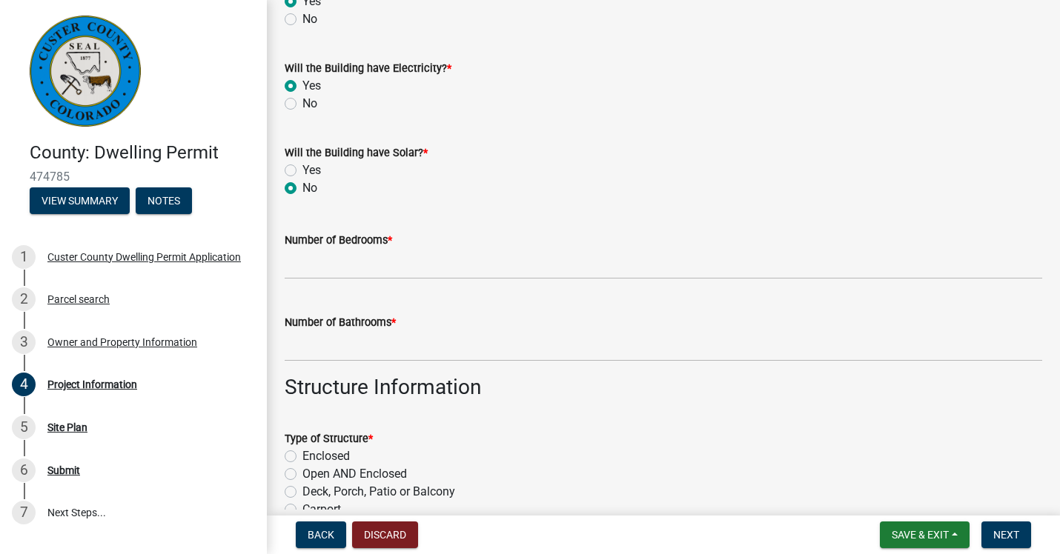
scroll to position [218, 0]
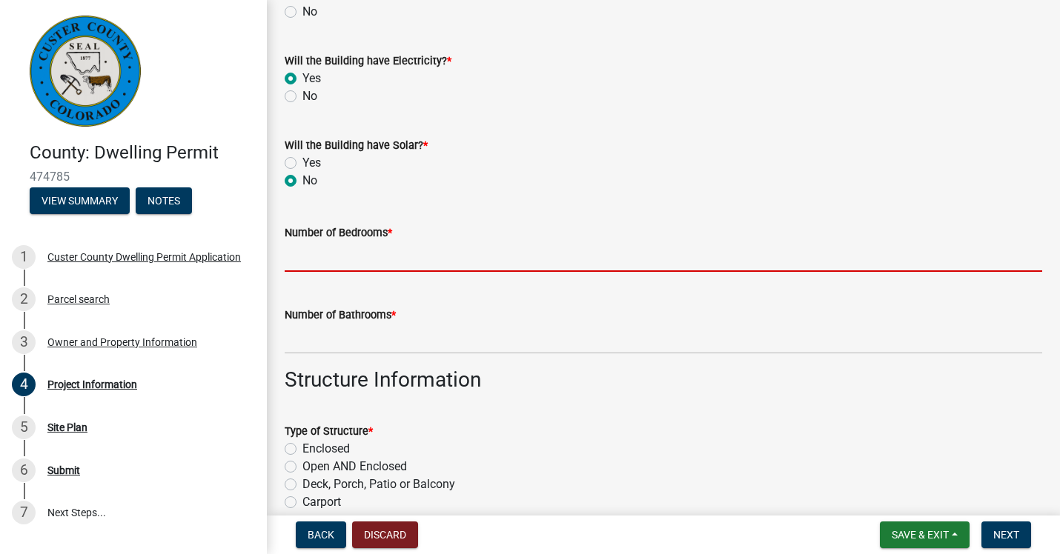
click at [382, 262] on input "text" at bounding box center [663, 257] width 757 height 30
type input "3"
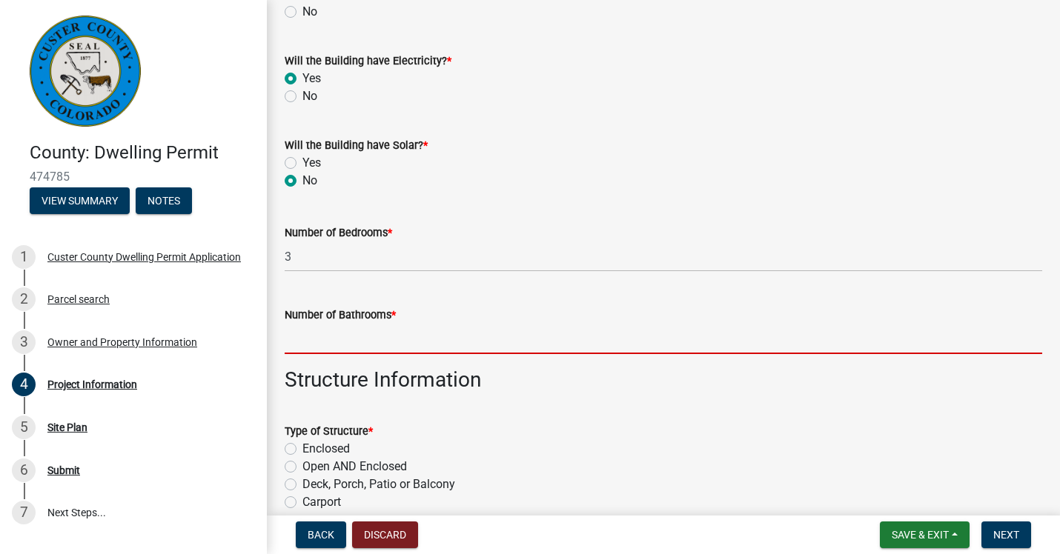
click at [364, 337] on input "text" at bounding box center [663, 339] width 757 height 30
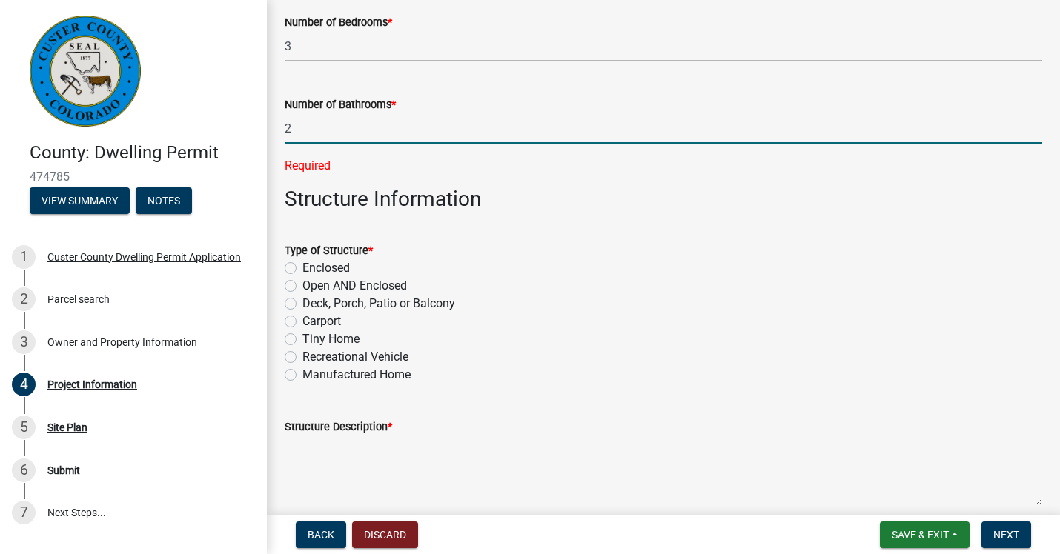
scroll to position [439, 0]
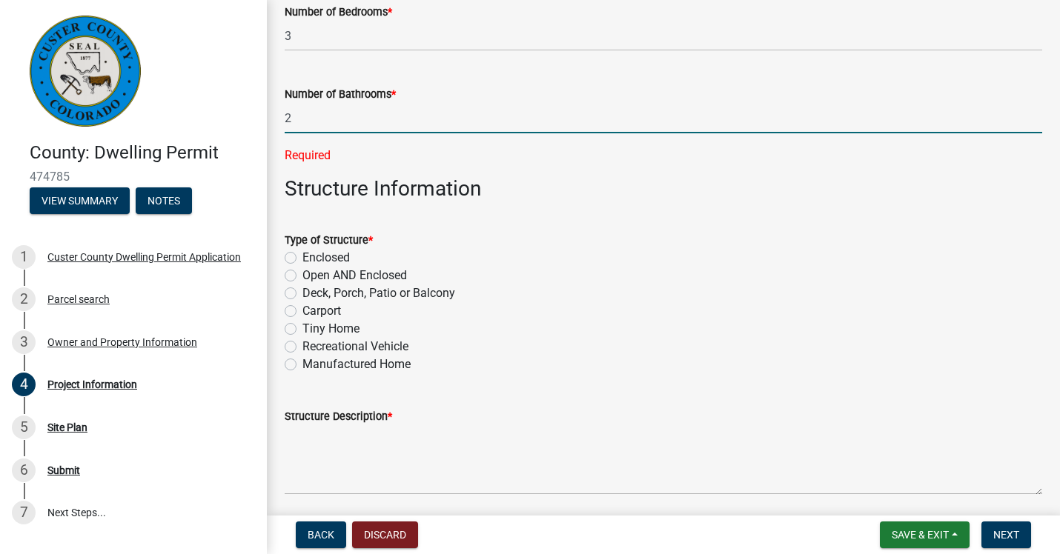
type input "2"
click at [293, 256] on div "Type of Structure * Enclosed Open AND Enclosed Deck, Porch, Patio or Balcony Ca…" at bounding box center [663, 302] width 757 height 142
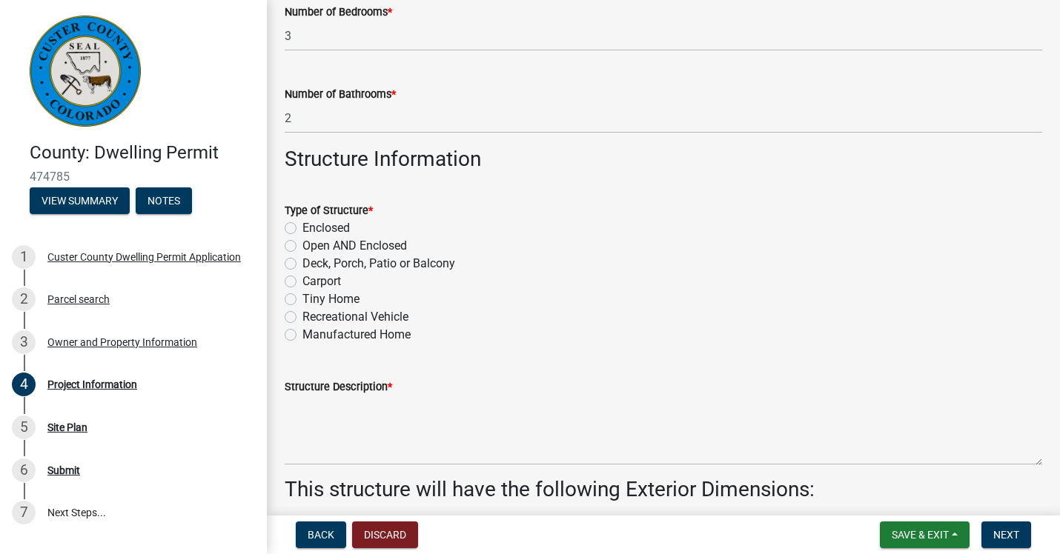
click at [302, 227] on label "Enclosed" at bounding box center [325, 228] width 47 height 18
click at [302, 227] on input "Enclosed" at bounding box center [307, 224] width 10 height 10
radio input "true"
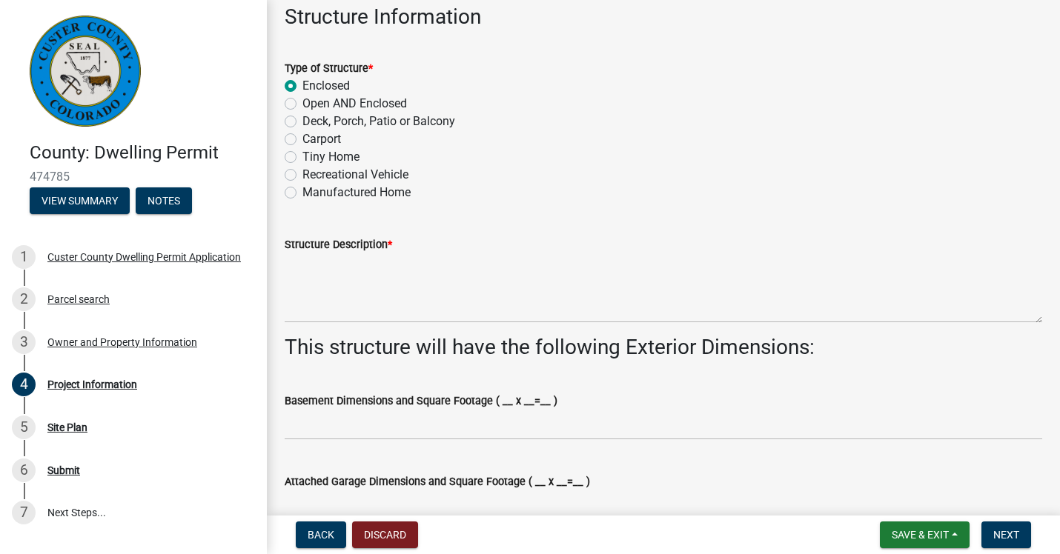
scroll to position [582, 0]
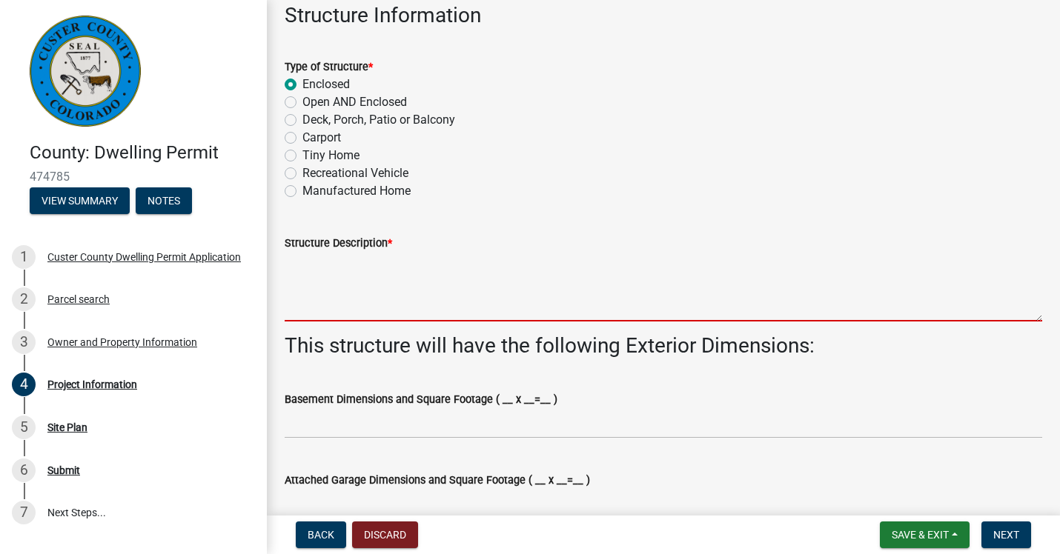
click at [313, 269] on textarea "Structure Description *" at bounding box center [663, 287] width 757 height 70
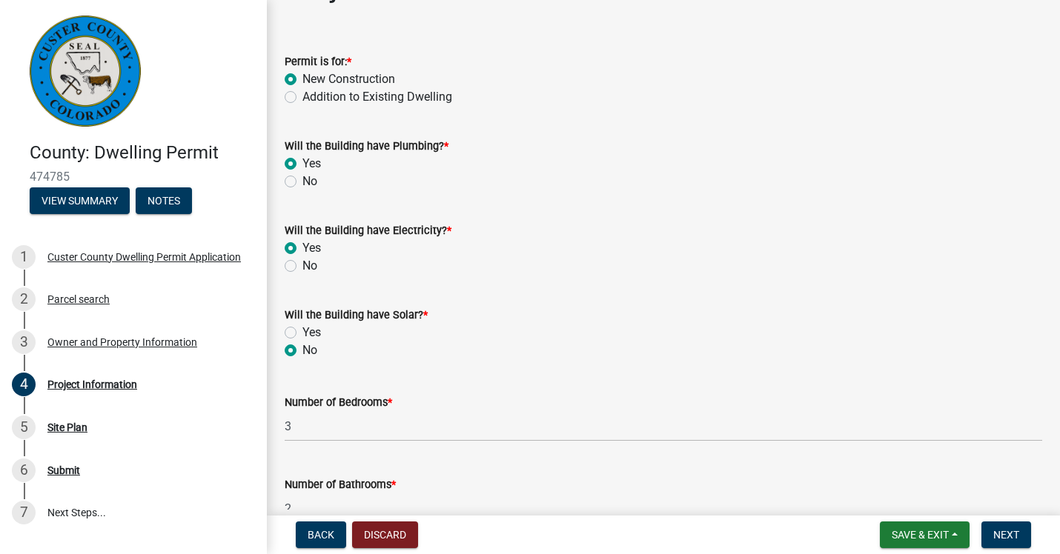
scroll to position [0, 0]
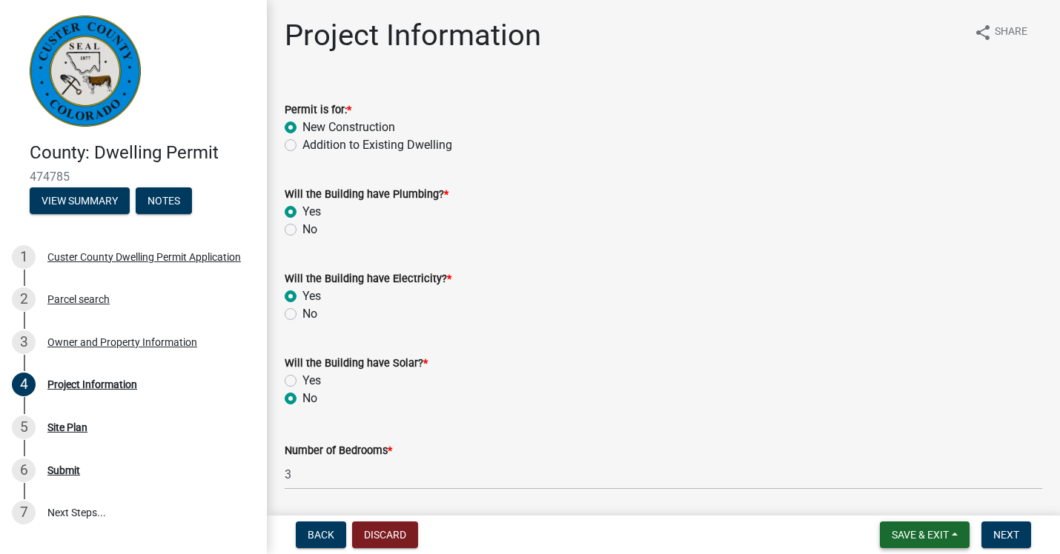
type textarea "New Construction Home"
click at [951, 532] on button "Save & Exit" at bounding box center [925, 535] width 90 height 27
click at [906, 498] on button "Save & Exit" at bounding box center [910, 497] width 119 height 36
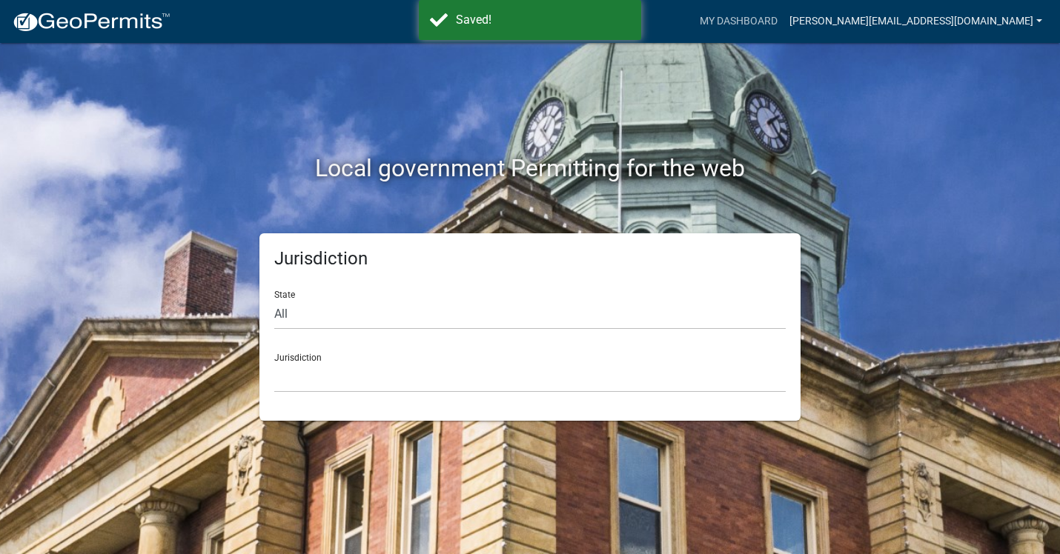
click at [1037, 21] on link "[PERSON_NAME][EMAIL_ADDRESS][DOMAIN_NAME]" at bounding box center [915, 21] width 265 height 28
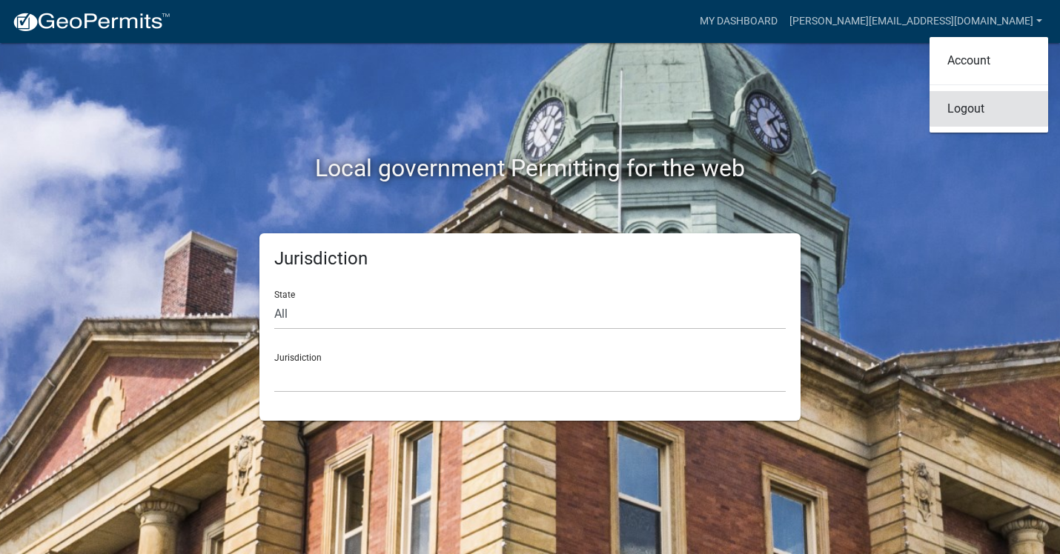
click at [957, 124] on link "Logout" at bounding box center [988, 109] width 119 height 36
